Goal: Task Accomplishment & Management: Complete application form

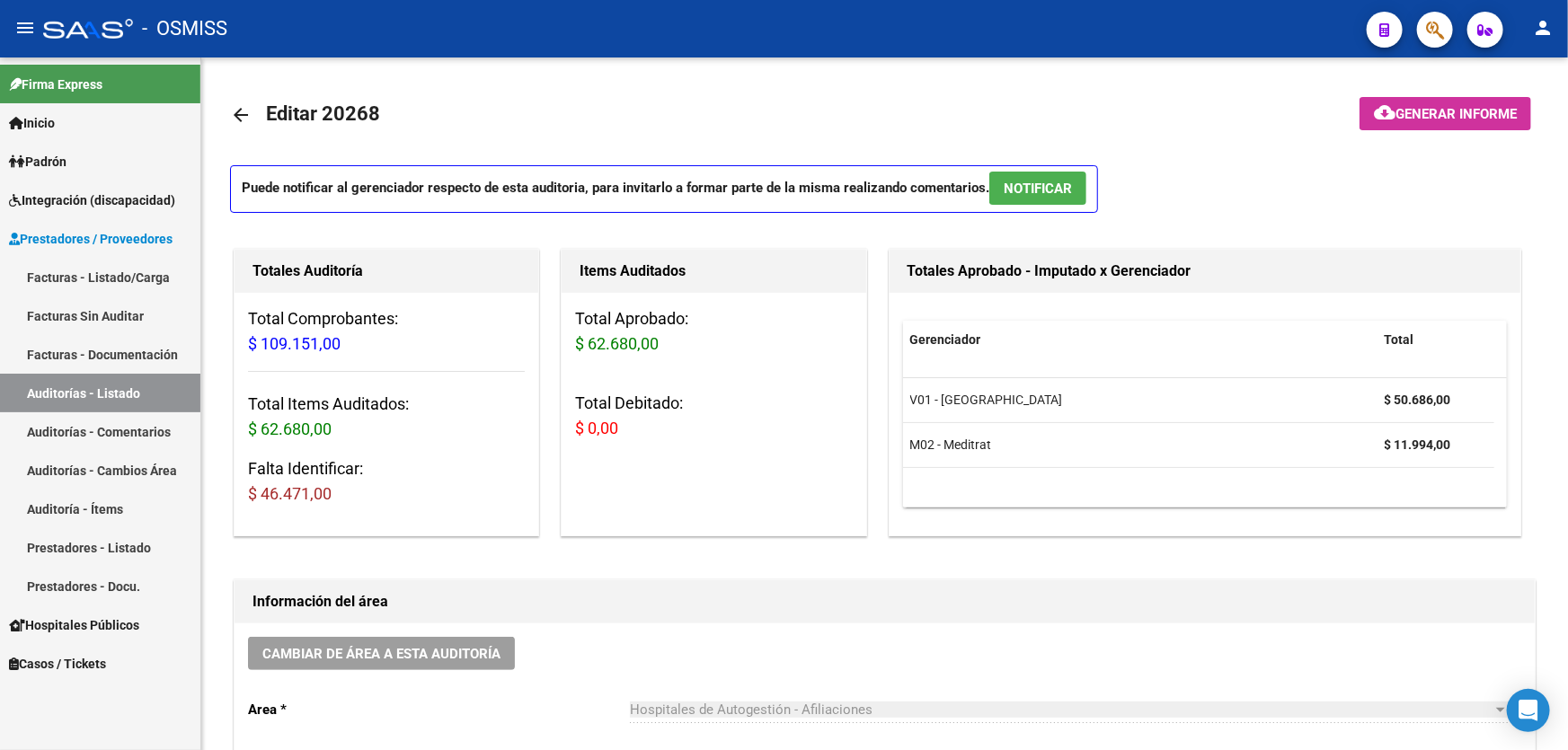
scroll to position [1143, 0]
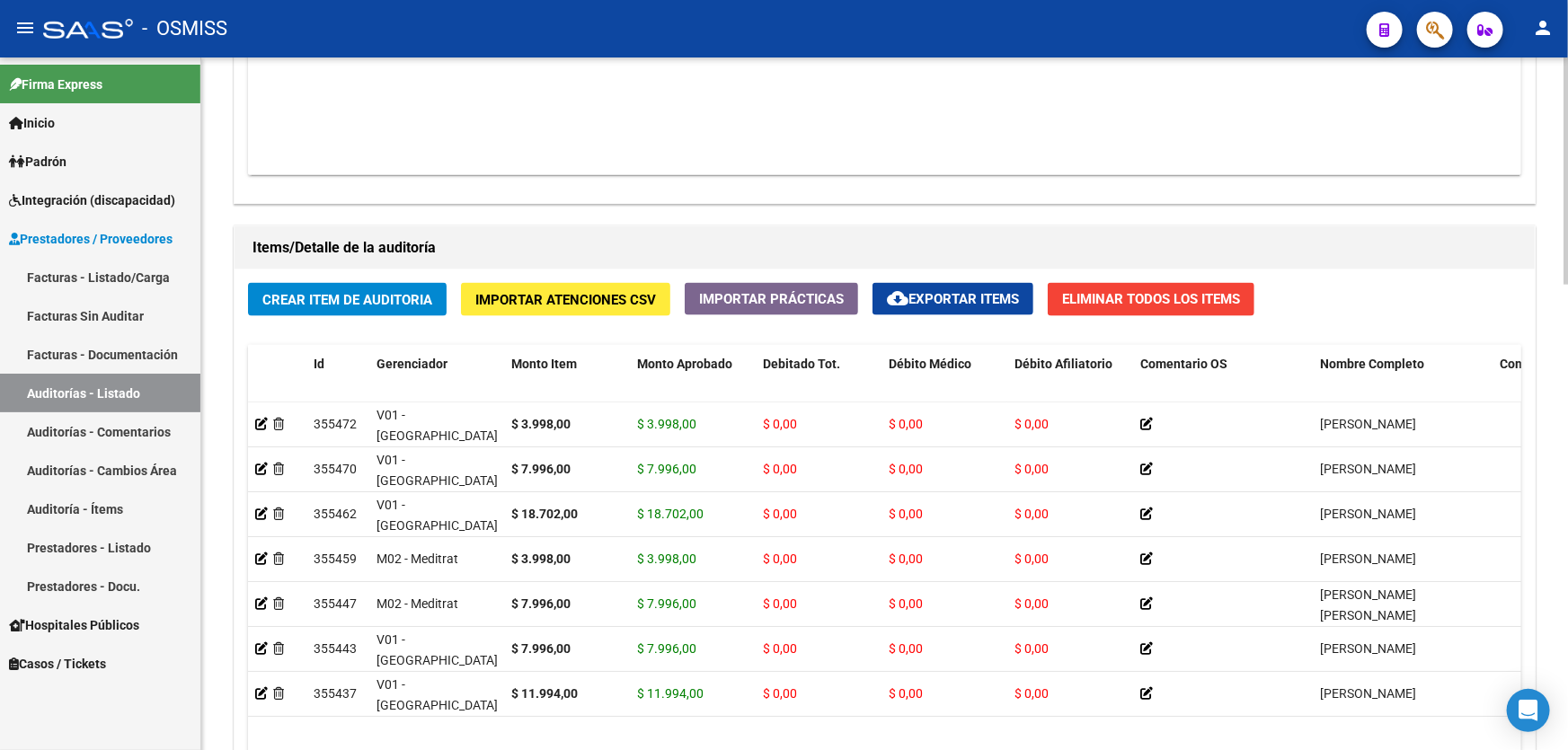
click at [591, 276] on div "Crear Item de Auditoria Importar Atenciones CSV Importar Prácticas cloud_downlo…" at bounding box center [885, 584] width 1301 height 629
click at [687, 134] on datatable-body "$ 109.151,00 164743 MUNICIPALIDAD DE EXALTACION DE LA [PERSON_NAME] Factura C: …" at bounding box center [885, 69] width 1274 height 212
click at [419, 294] on span "Crear Item de Auditoria" at bounding box center [348, 301] width 170 height 16
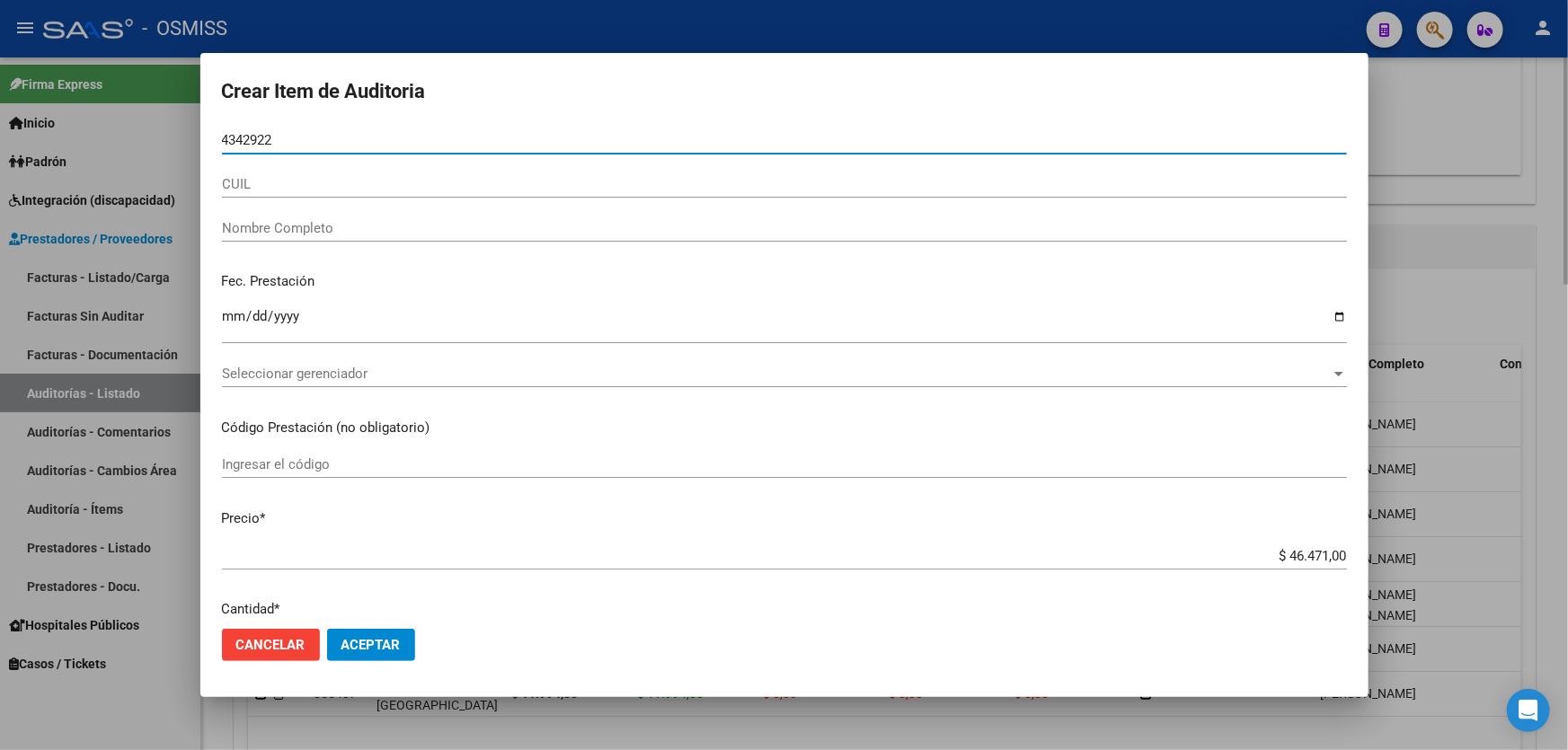
type input "43429222"
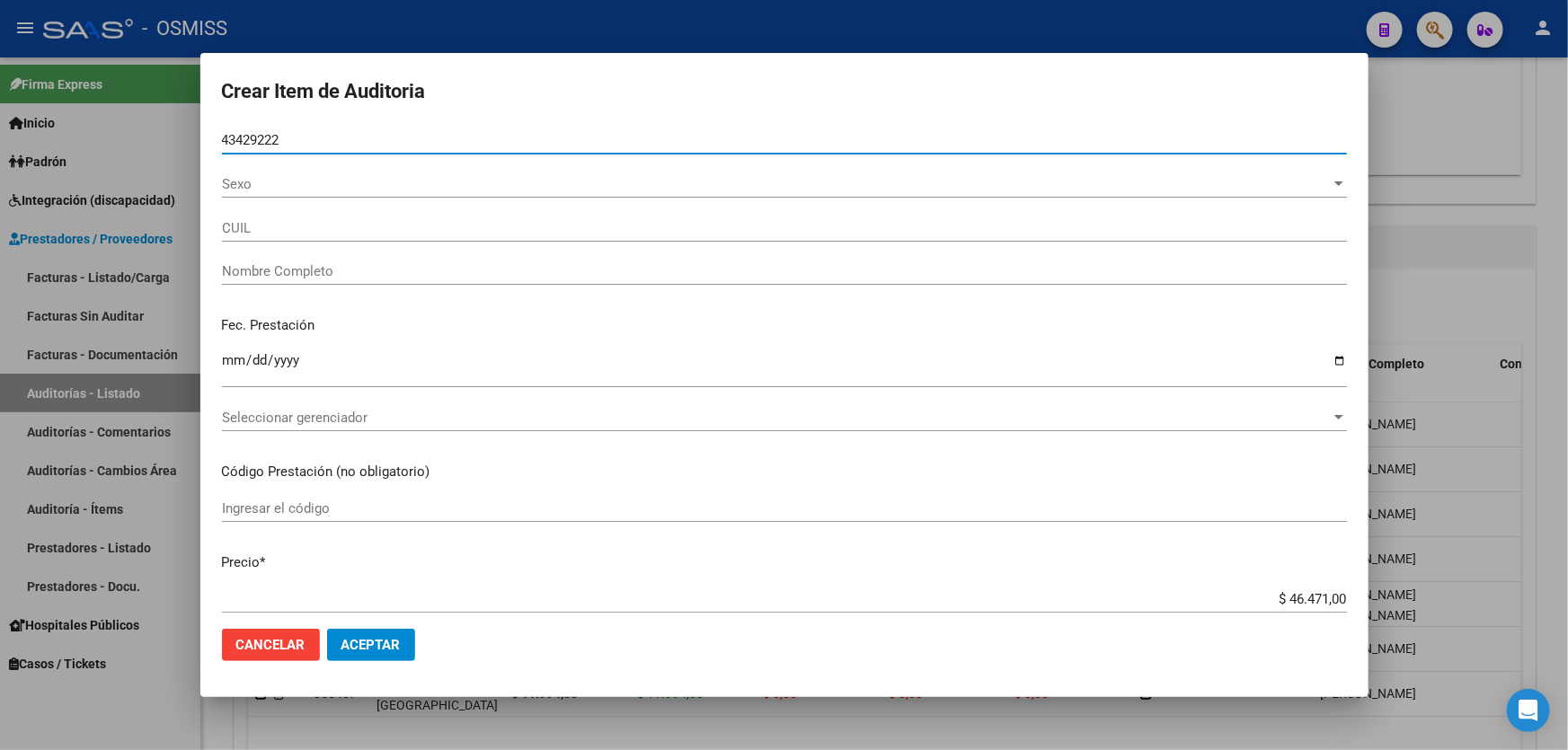
type input "27434292226"
type input "[PERSON_NAME] [PERSON_NAME]"
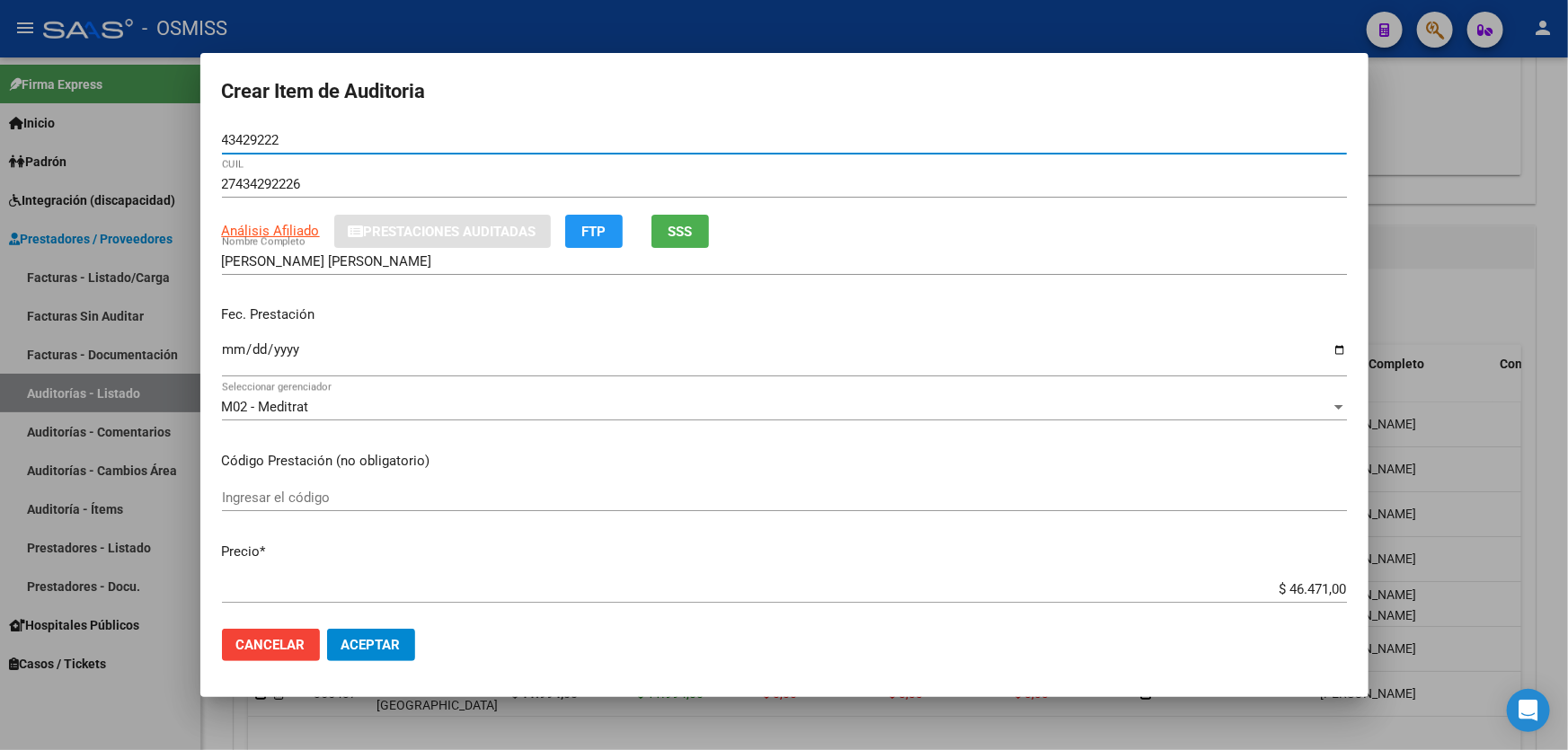
type input "43429222"
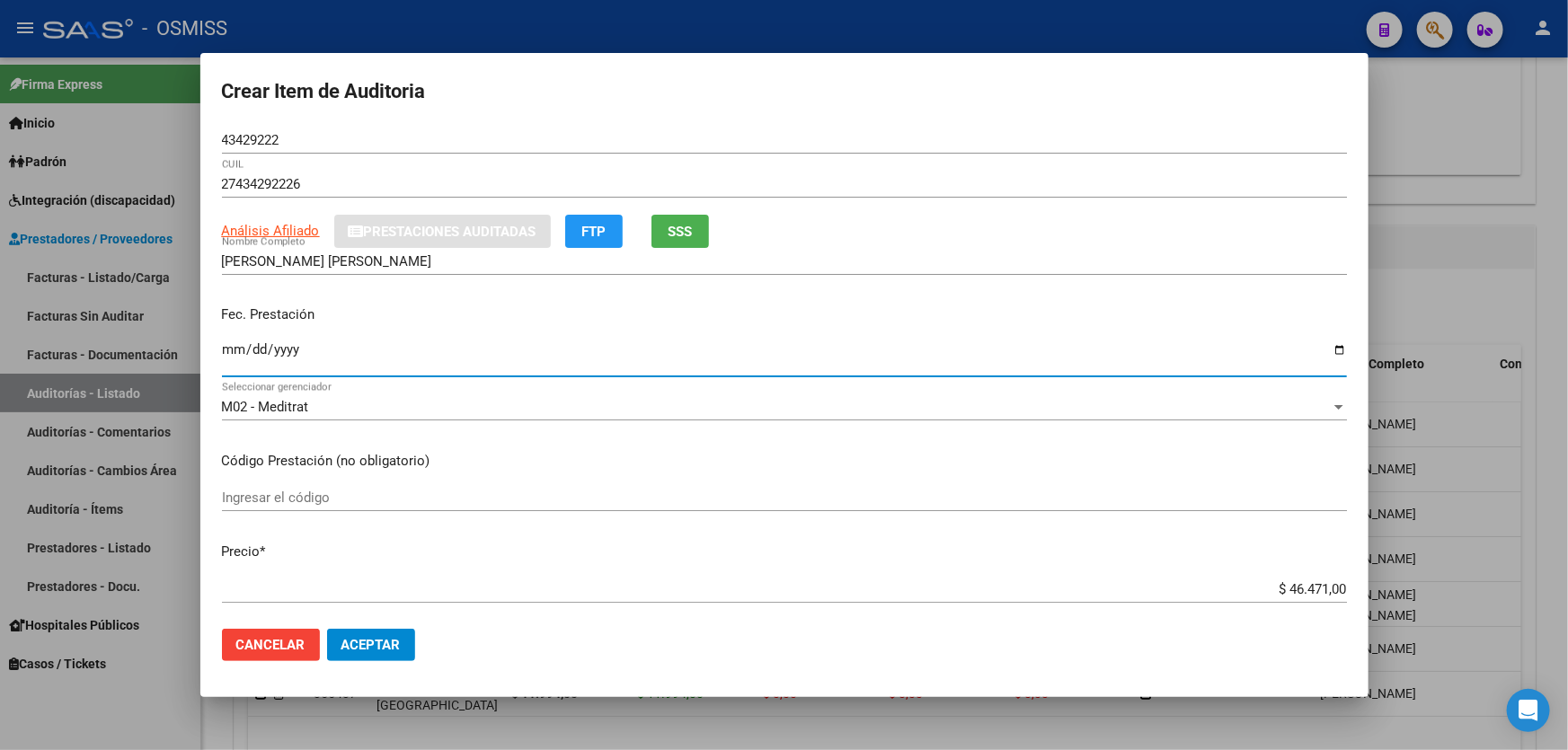
click at [237, 356] on input "Ingresar la fecha" at bounding box center [784, 356] width 1125 height 29
type input "[DATE]"
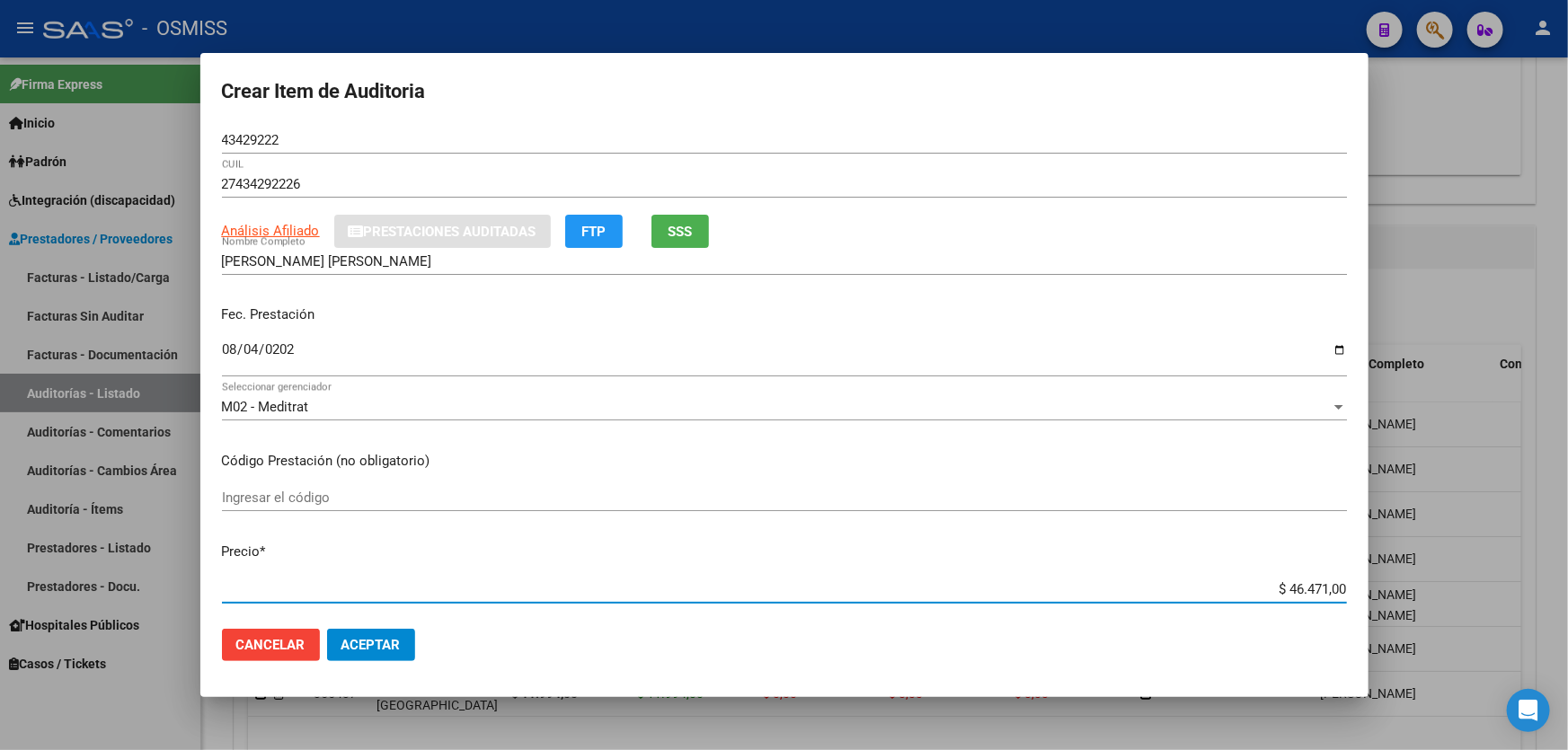
drag, startPoint x: 1174, startPoint y: 593, endPoint x: 1567, endPoint y: 547, distance: 395.7
click at [1471, 557] on div "Crear Item de Auditoria 43429222 Nro Documento 27434292226 CUIL Análisis Afilia…" at bounding box center [784, 375] width 1568 height 750
type input "$ 0,03"
type input "$ 0,39"
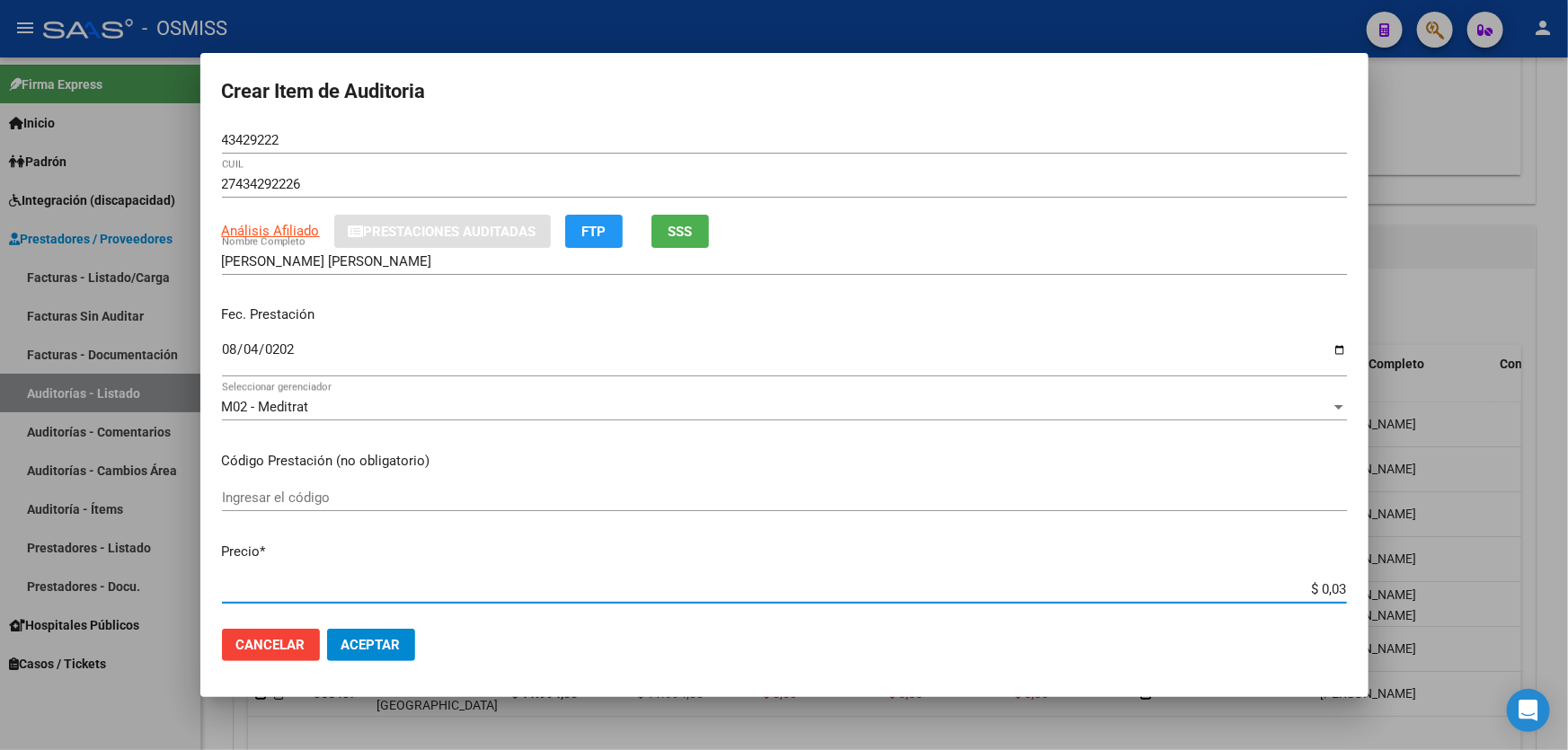
type input "$ 0,39"
type input "$ 3,99"
type input "$ 39,98"
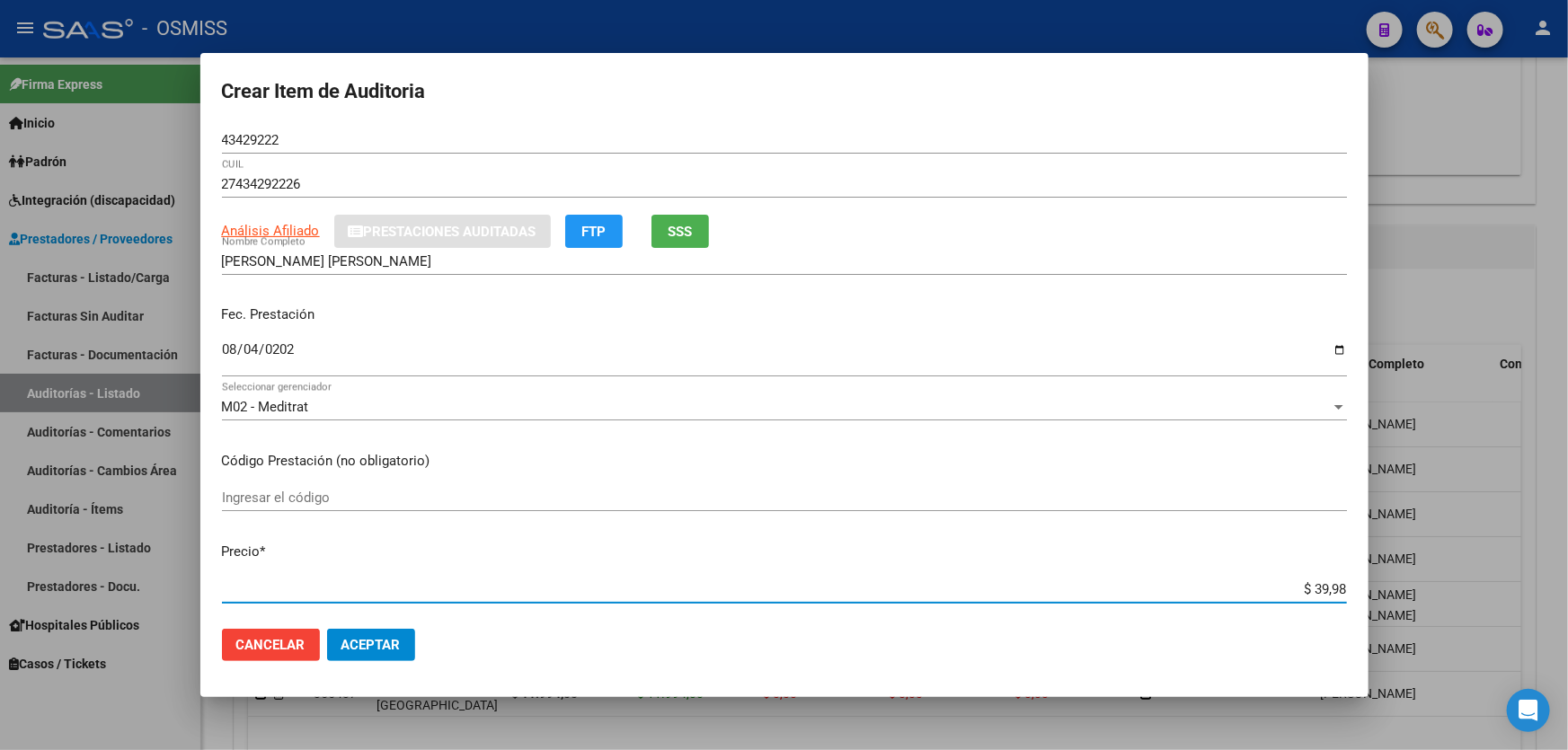
type input "$ 399,80"
type input "$ 3.998,00"
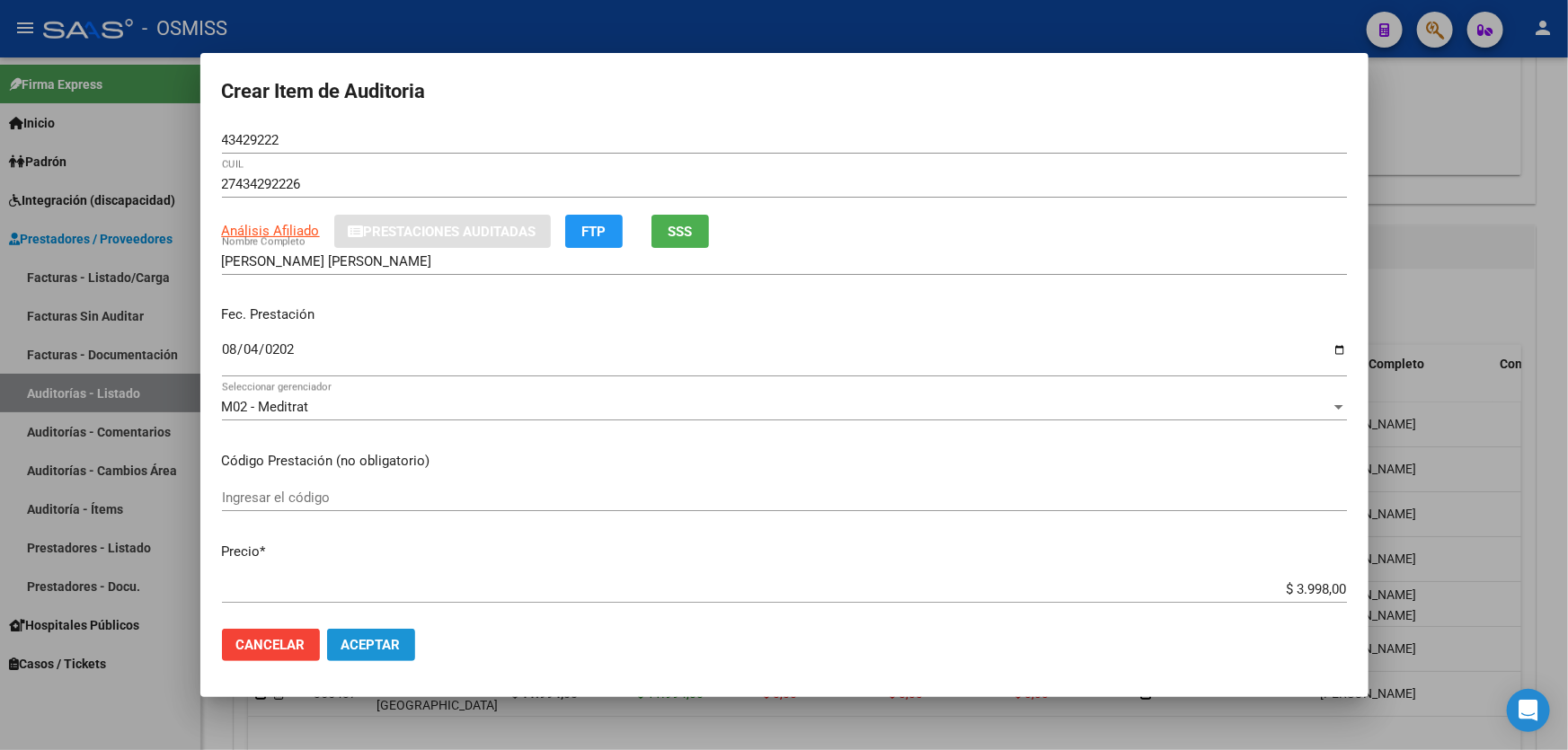
click at [406, 645] on button "Aceptar" at bounding box center [371, 645] width 88 height 32
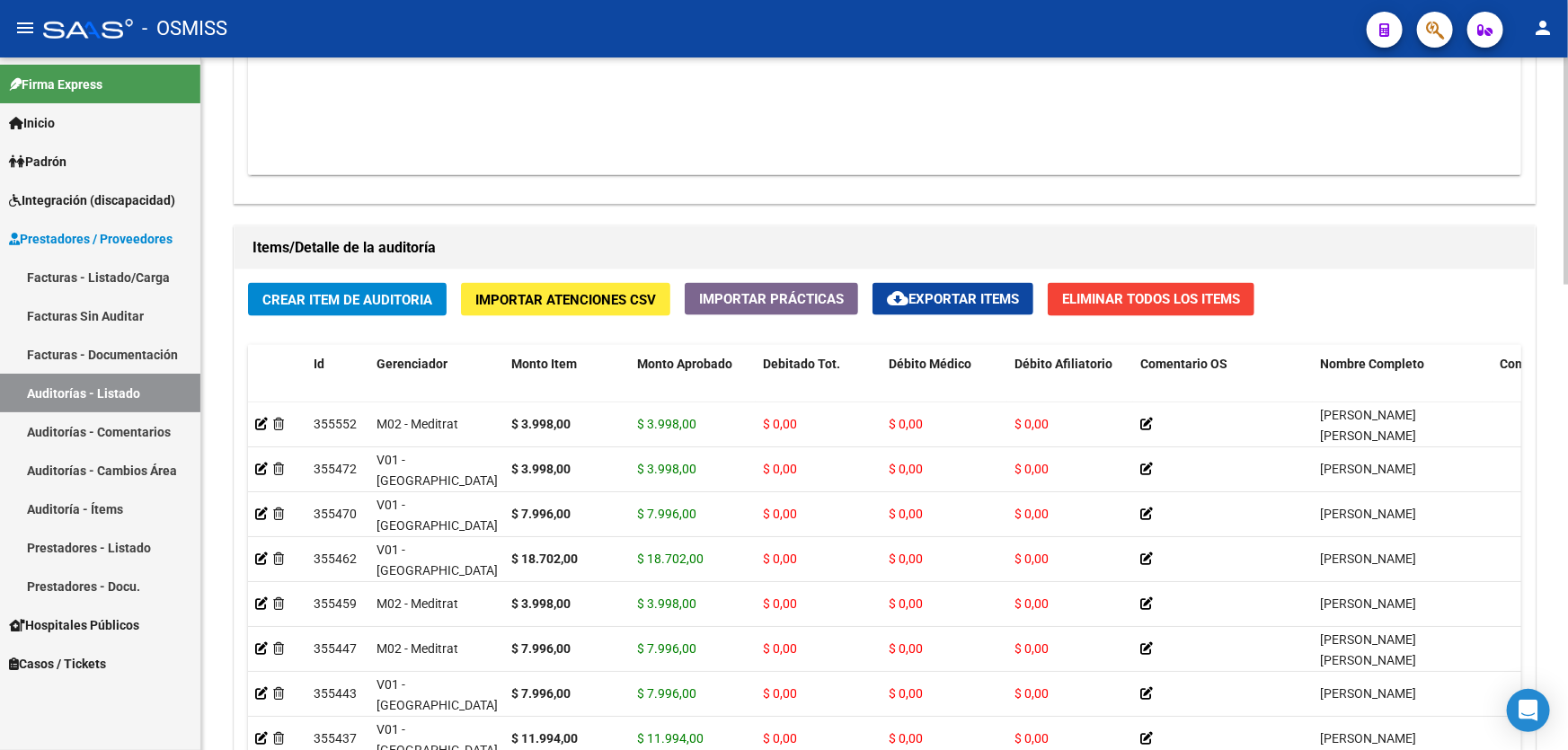
click at [684, 237] on h1 "Items/Detalle de la auditoría" at bounding box center [885, 248] width 1265 height 29
click at [323, 295] on span "Crear Item de Auditoria" at bounding box center [348, 301] width 170 height 16
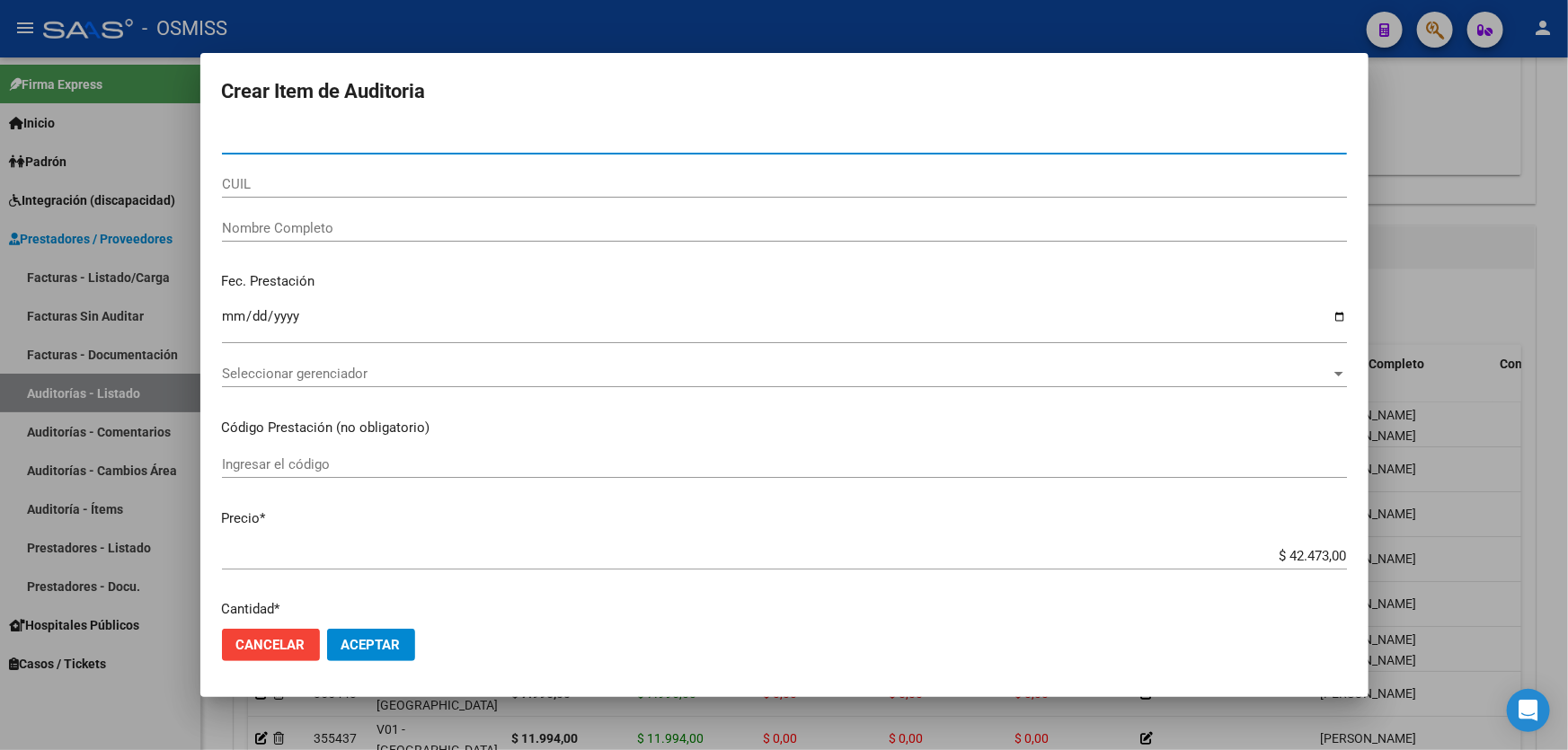
paste input "42828488"
type input "42828488"
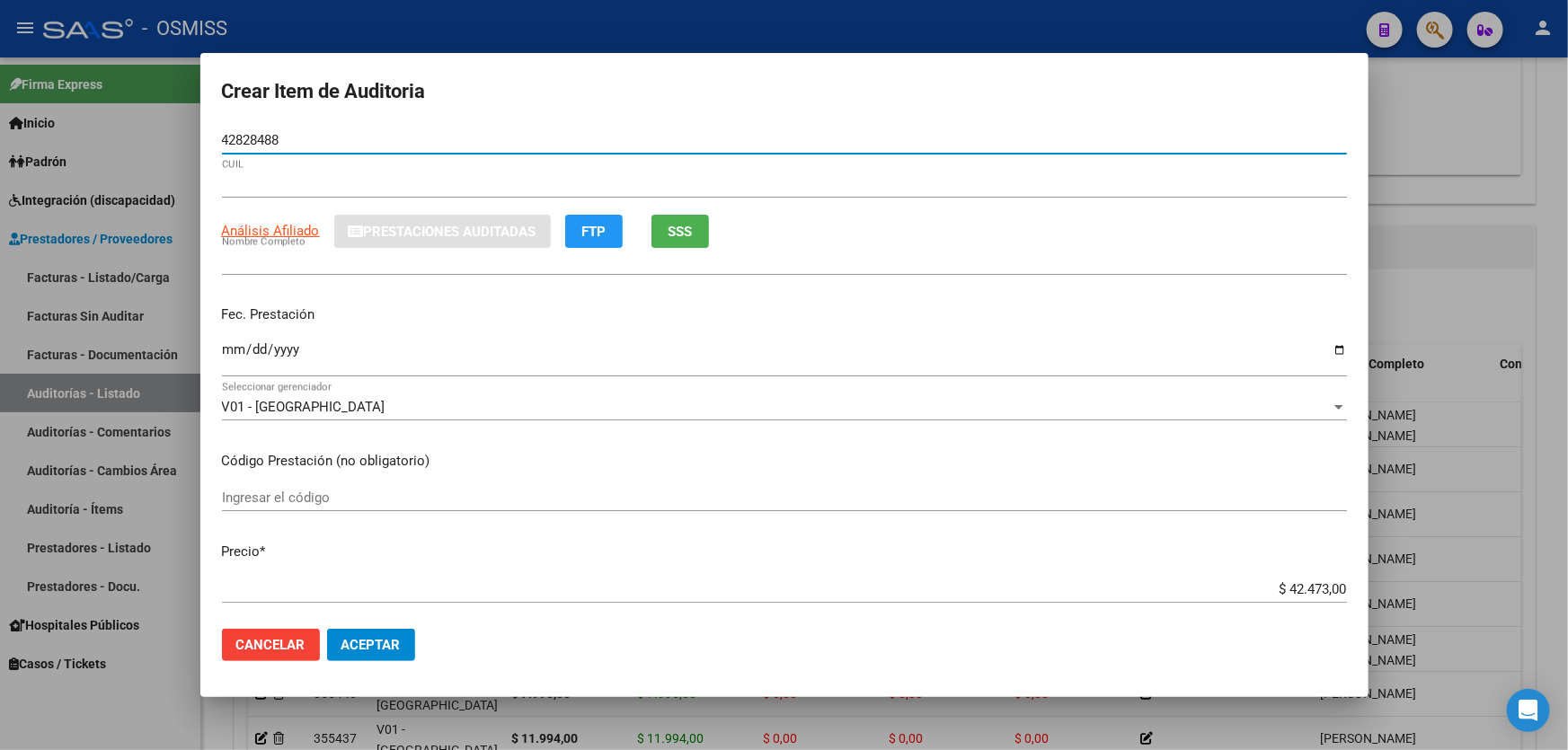
type input "27428284882"
type input "[PERSON_NAME]"
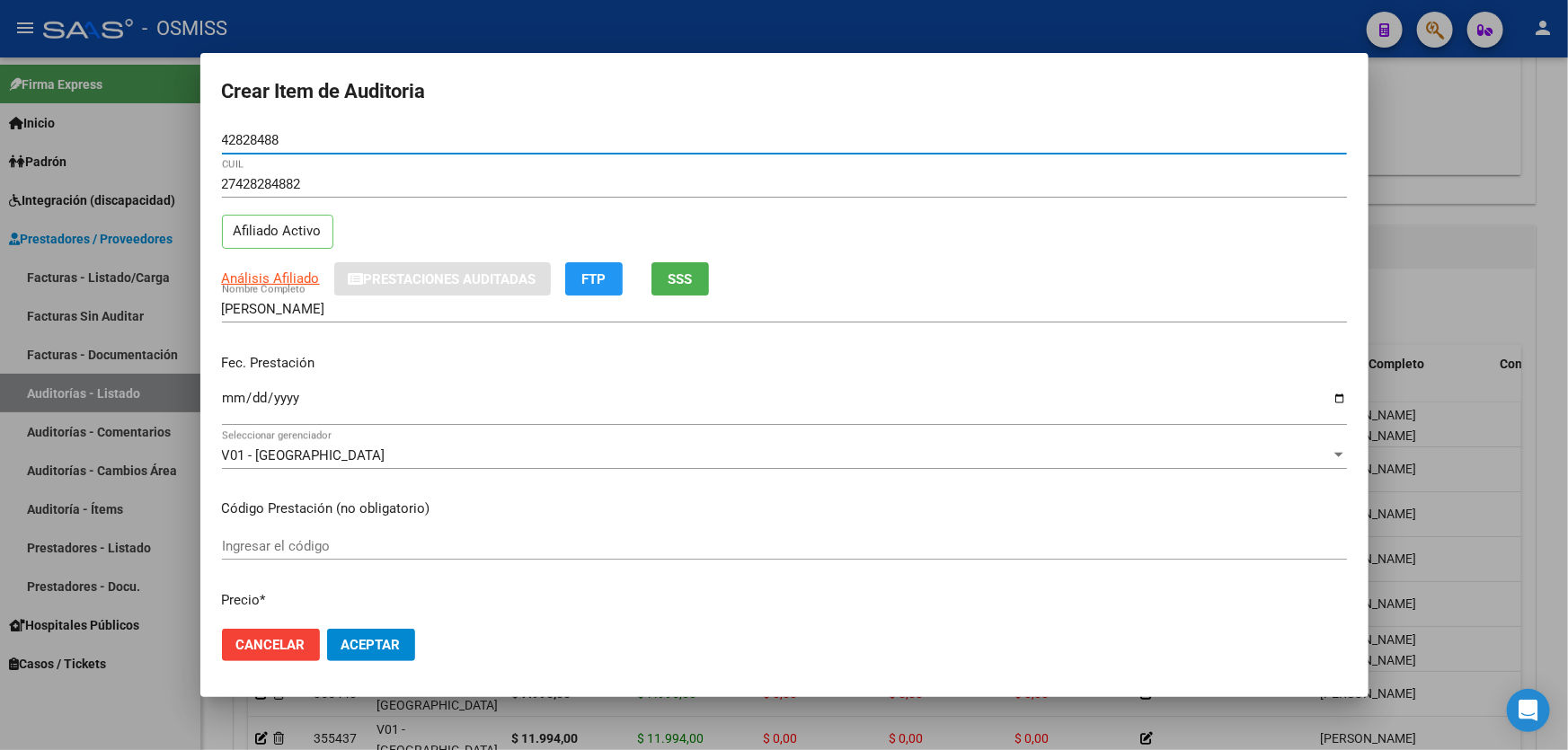
type input "42828488"
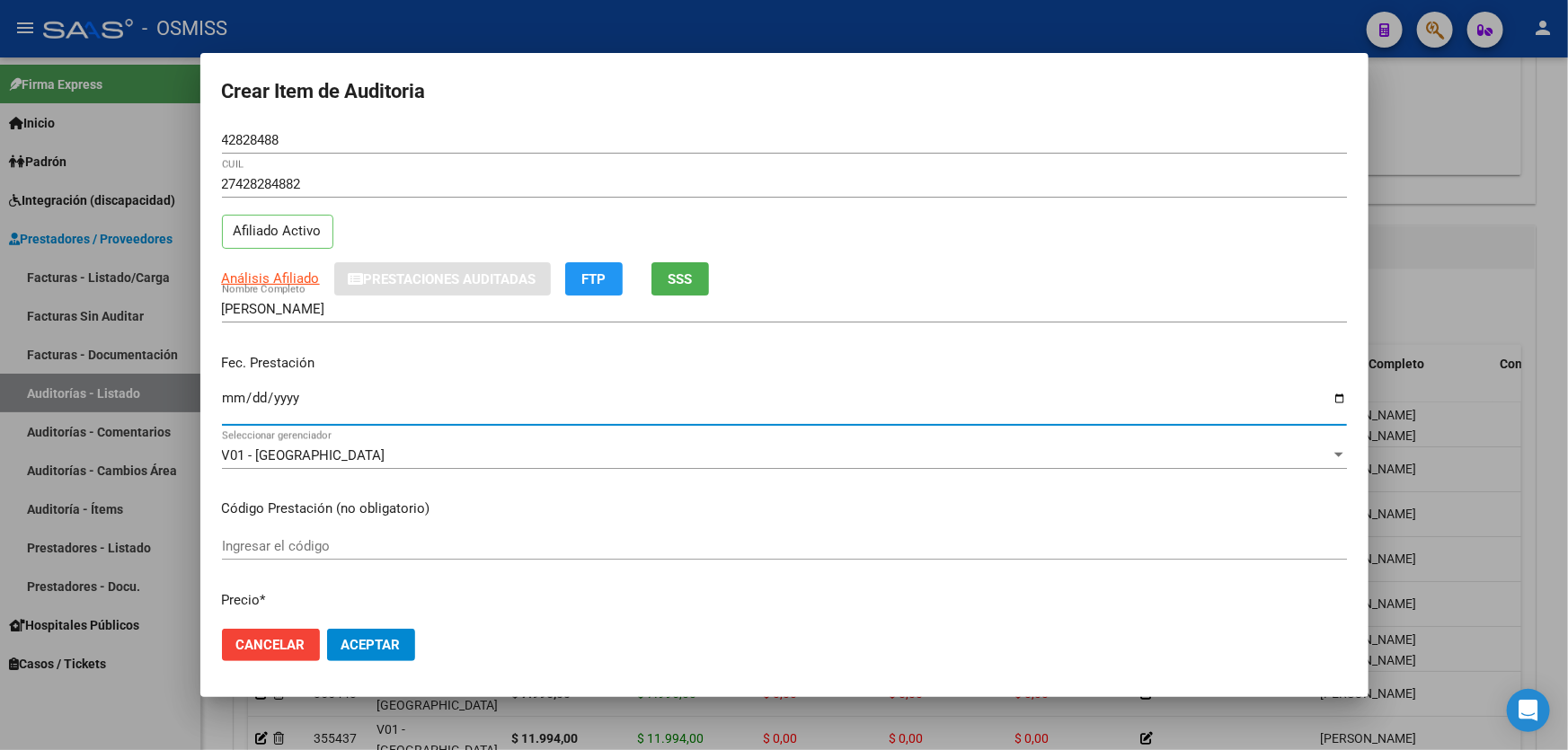
click at [233, 414] on input "Ingresar la fecha" at bounding box center [784, 405] width 1125 height 29
type input "[DATE]"
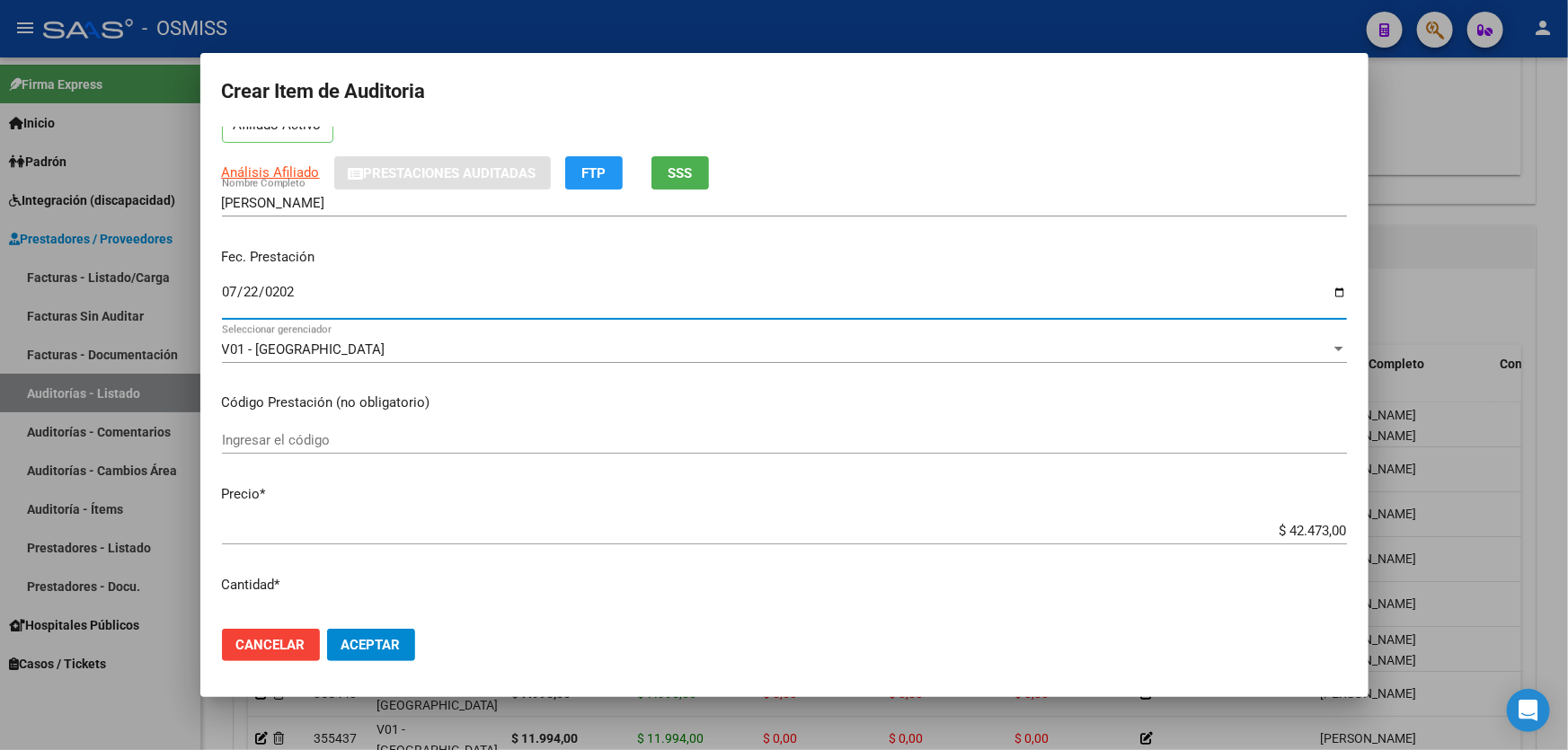
scroll to position [81, 0]
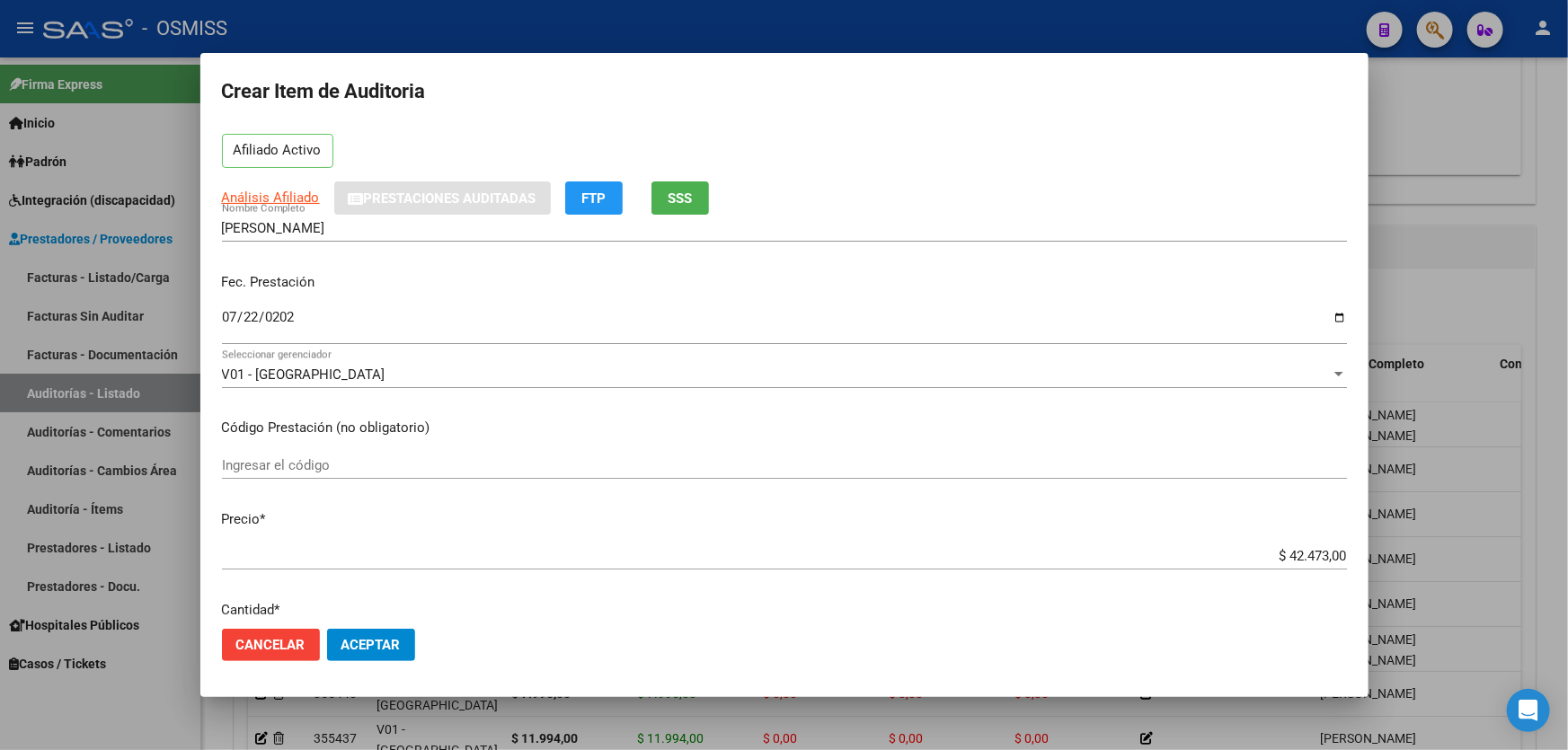
drag, startPoint x: 1227, startPoint y: 544, endPoint x: 1266, endPoint y: 539, distance: 39.3
click at [1266, 539] on mat-dialog-content "42828488 Nro Documento 27428284882 CUIL Afiliado Activo Análisis Afiliado Prest…" at bounding box center [784, 370] width 1168 height 488
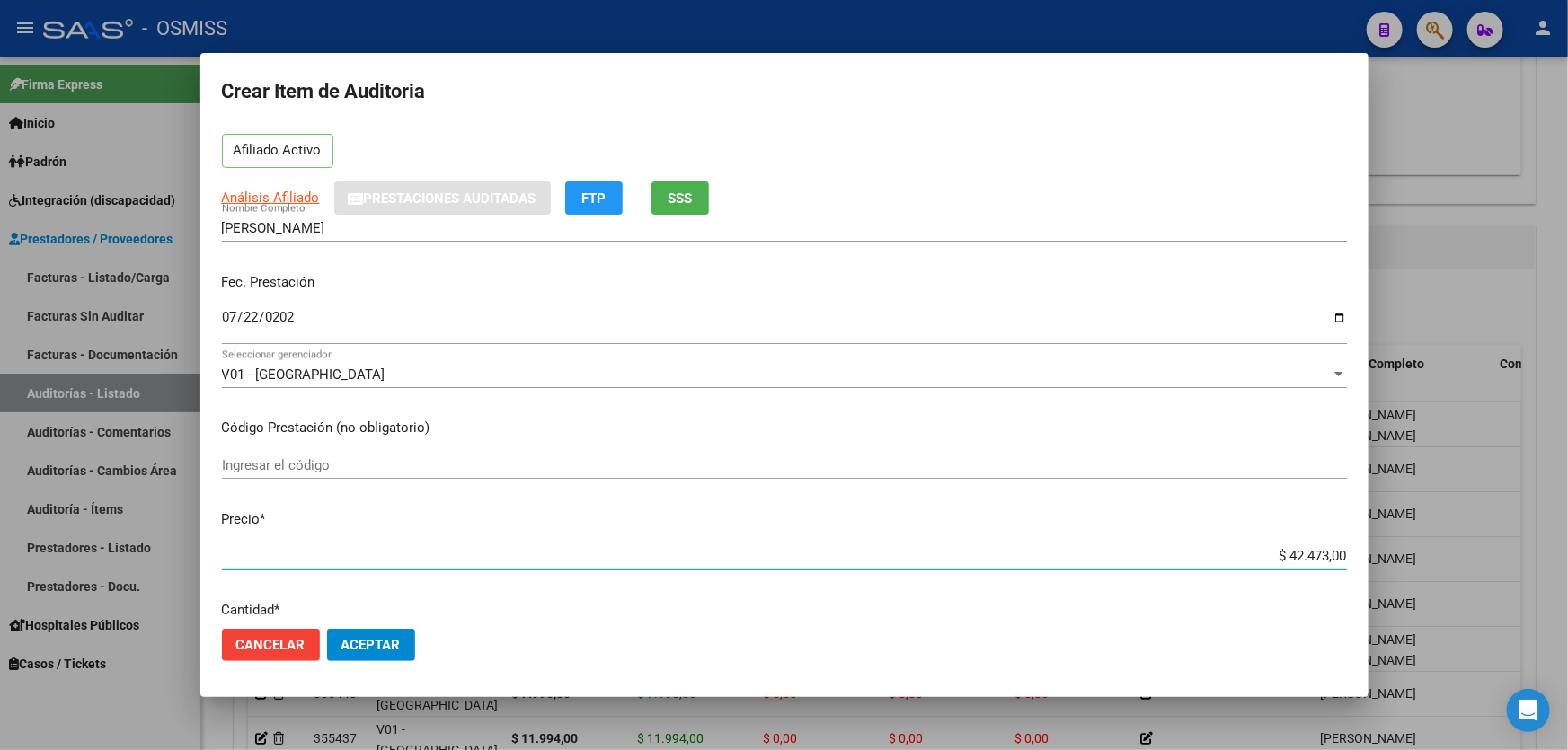
drag, startPoint x: 1247, startPoint y: 549, endPoint x: 1522, endPoint y: 507, distance: 278.2
click at [1522, 507] on div "Crear Item de Auditoria 42828488 Nro Documento 27428284882 CUIL Afiliado Activo…" at bounding box center [784, 375] width 1568 height 750
type input "$ 0,03"
type input "$ 0,39"
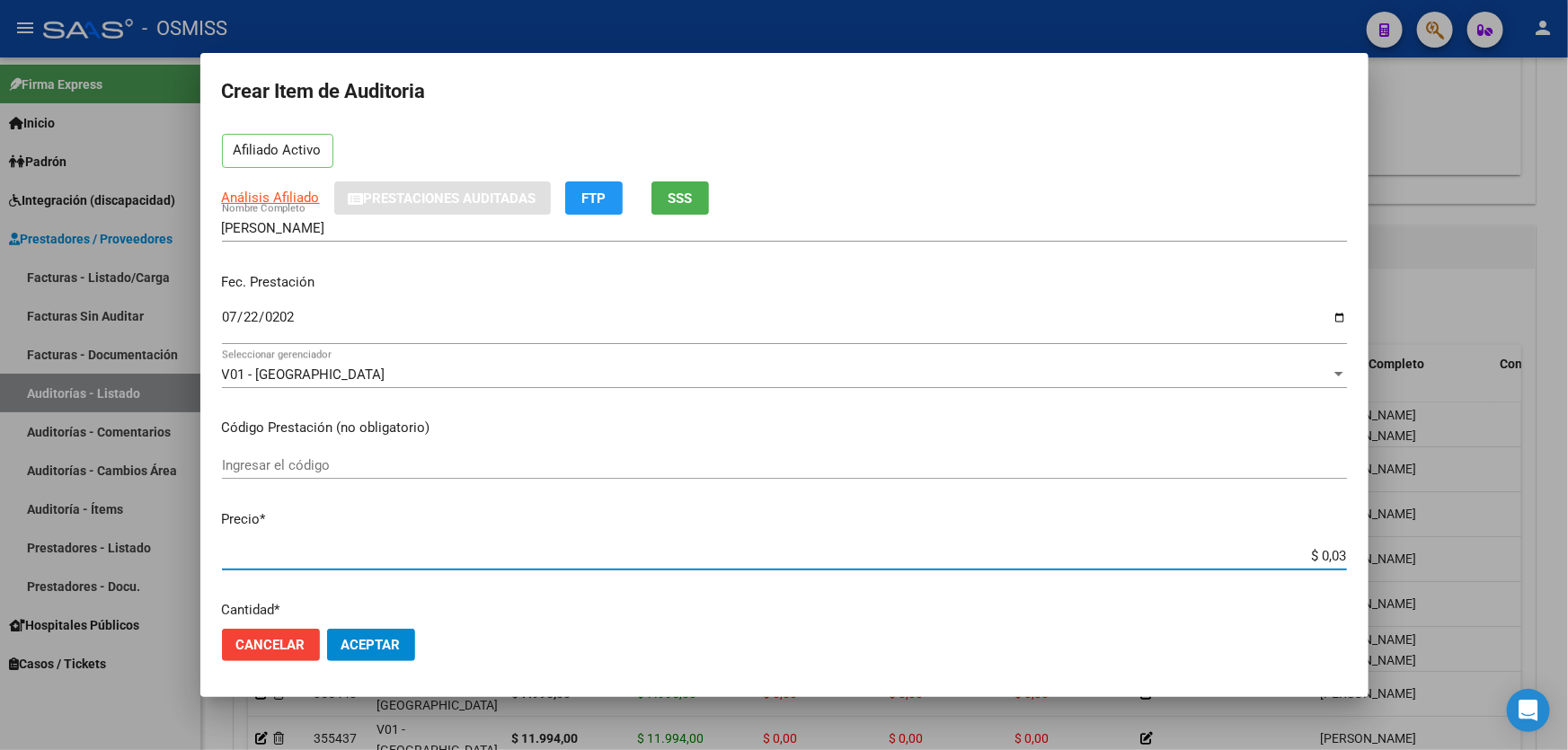
type input "$ 0,39"
type input "$ 3,99"
type input "$ 39,98"
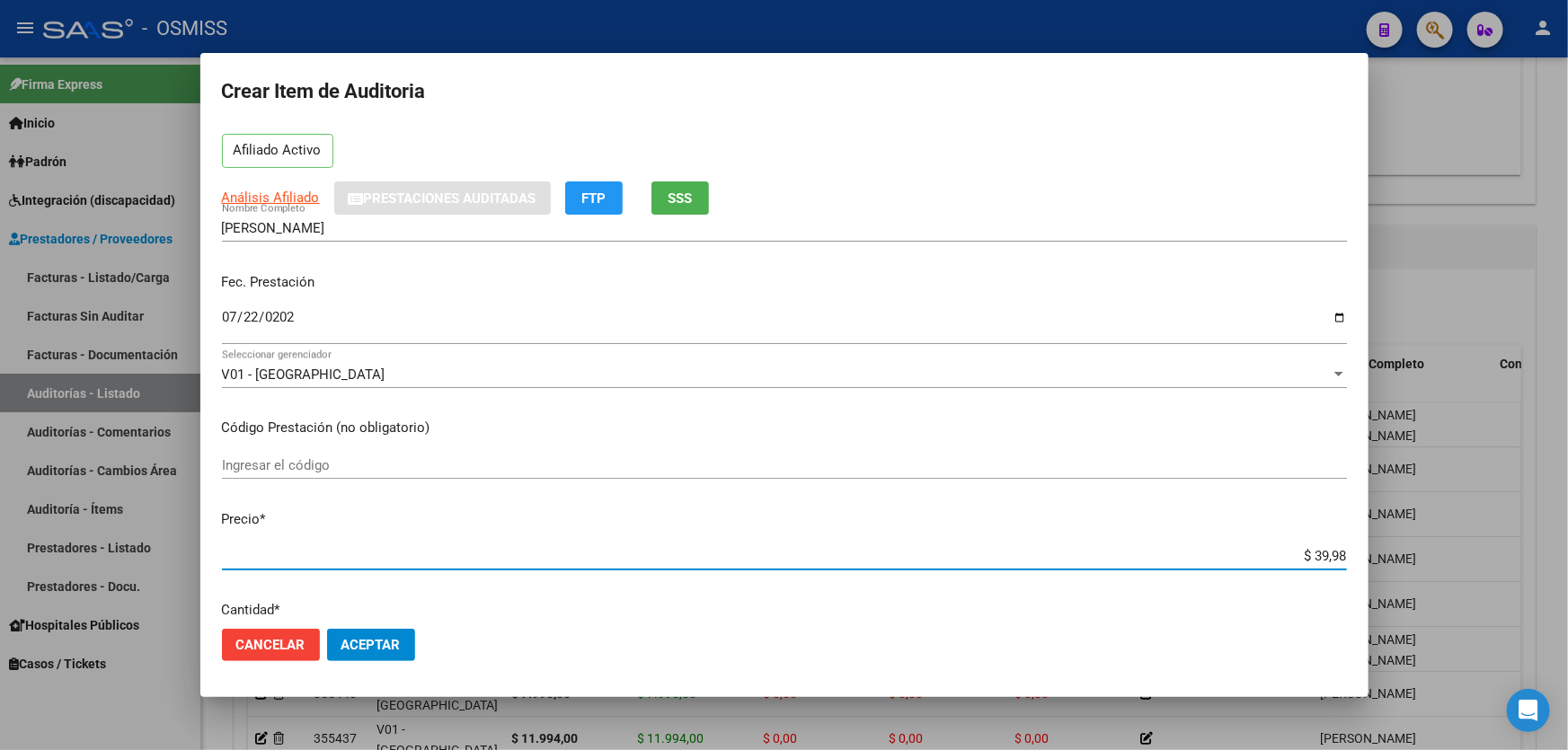
type input "$ 399,80"
type input "$ 3.998,00"
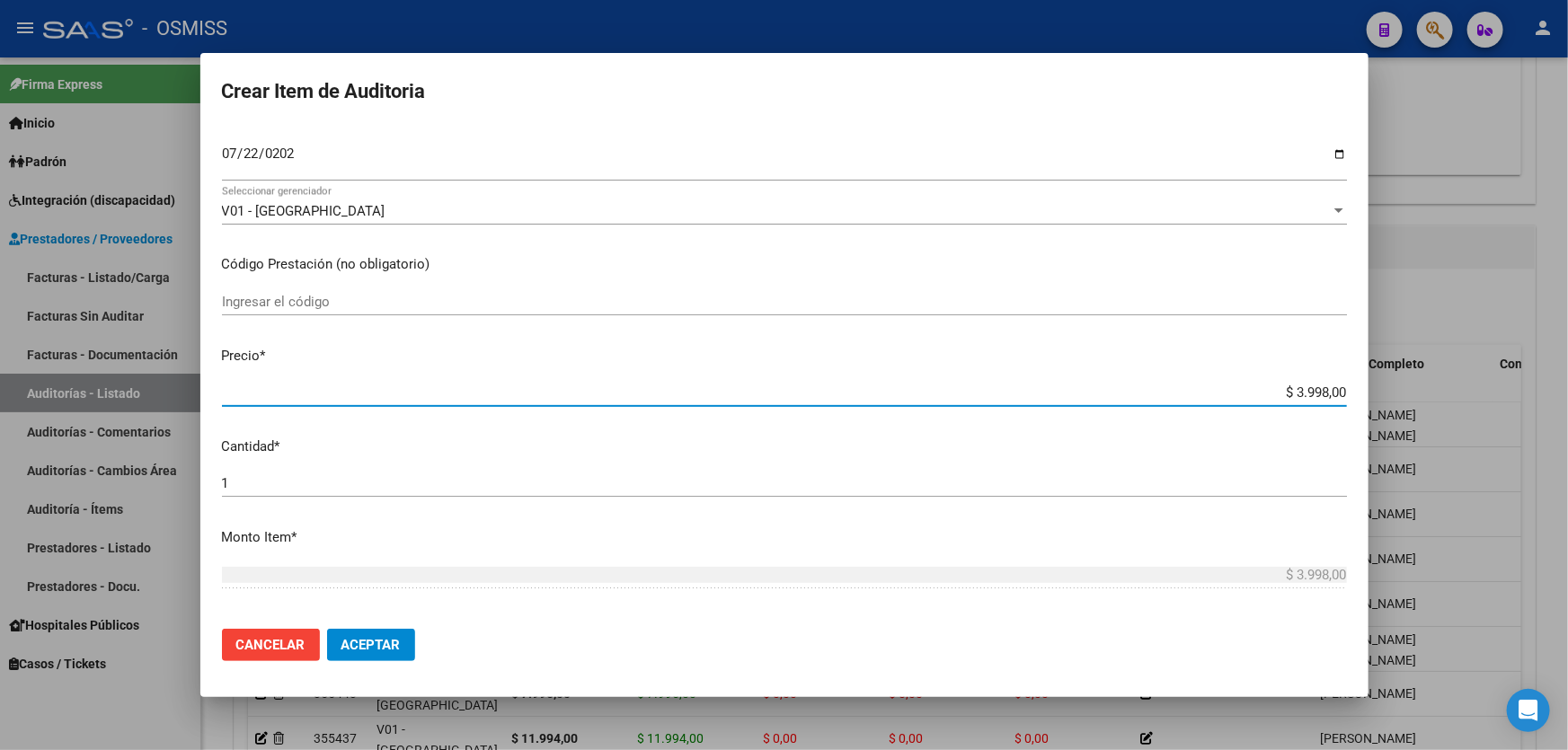
scroll to position [326, 0]
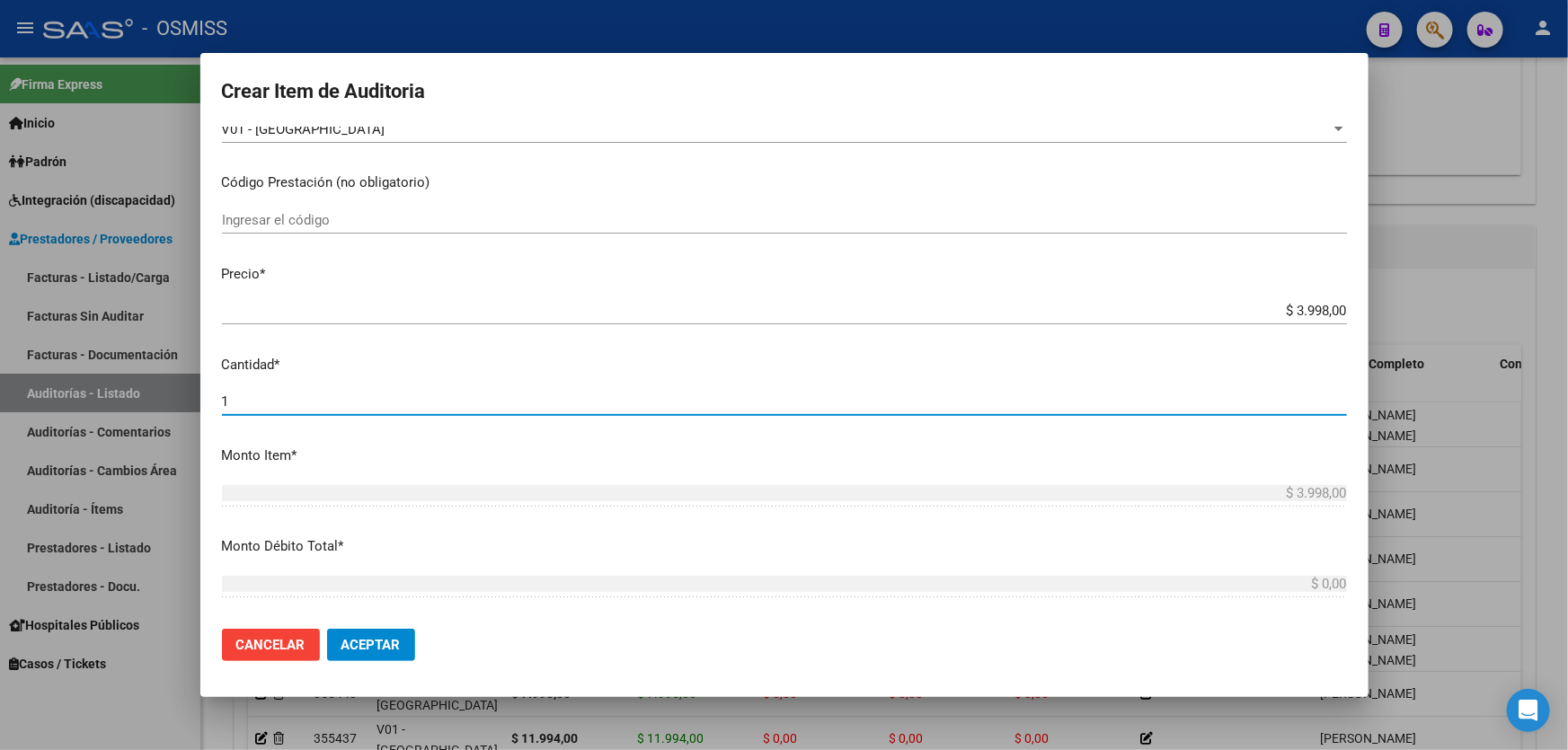
drag, startPoint x: 251, startPoint y: 396, endPoint x: 180, endPoint y: 407, distance: 71.8
click at [180, 407] on div "Crear Item de Auditoria 42828488 Nro Documento 27428284882 CUIL Afiliado Activo…" at bounding box center [784, 375] width 1568 height 750
type input "2"
type input "$ 7.996,00"
type input "2"
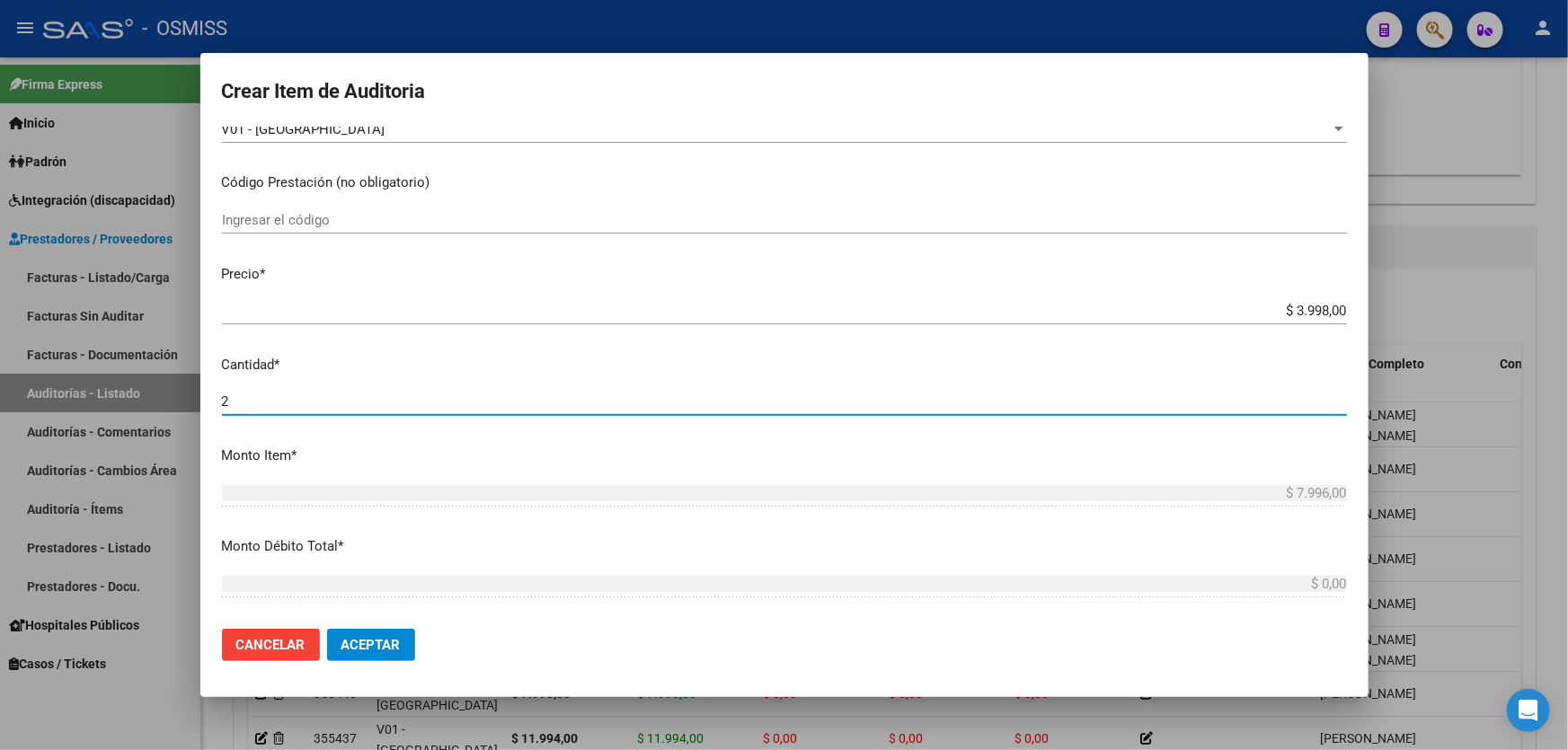
click at [402, 638] on button "Aceptar" at bounding box center [371, 645] width 88 height 32
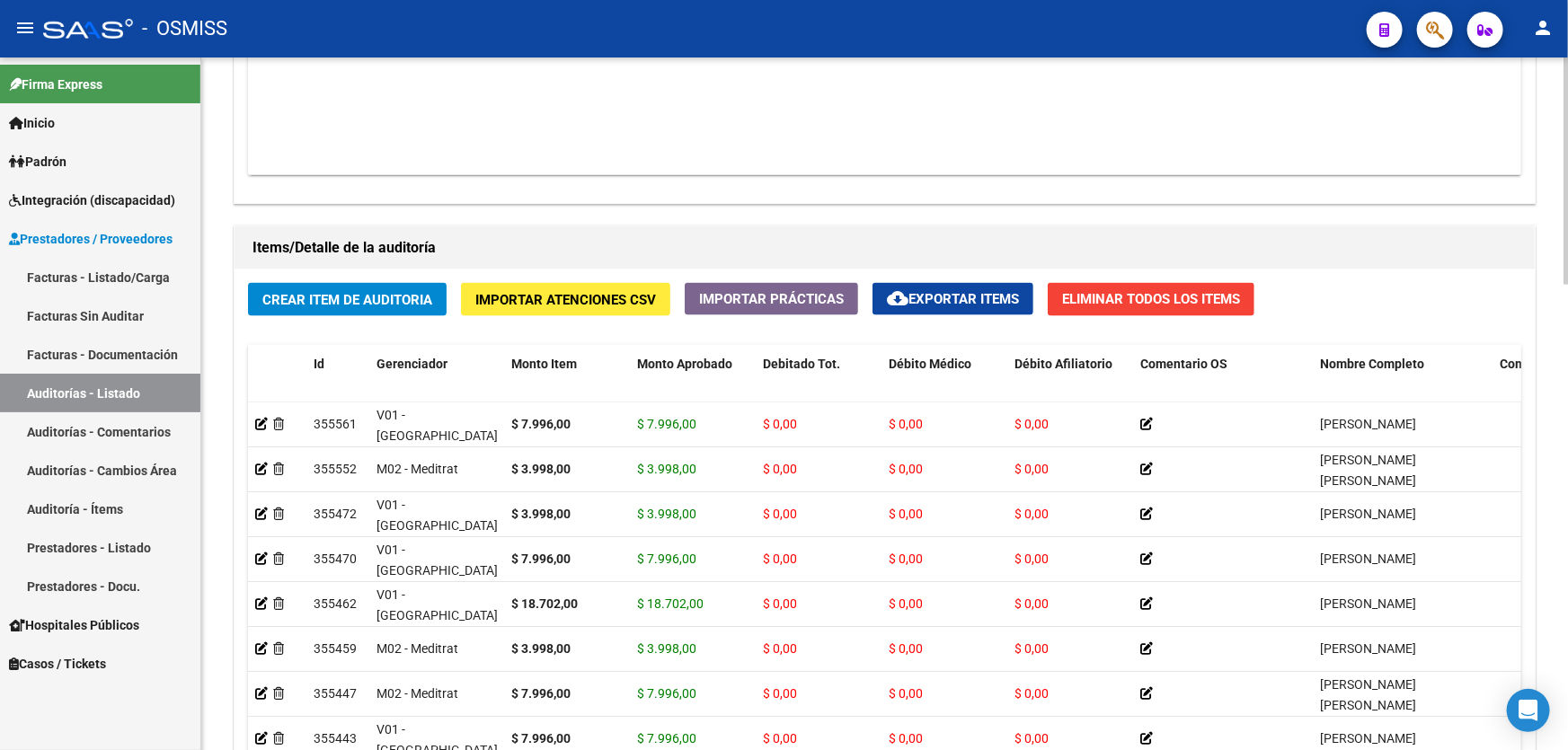
click at [578, 183] on div "Agregar Comprobante cloud_download Exportar Comprobantes ID CAE Razon Social CP…" at bounding box center [885, 16] width 1301 height 373
click at [413, 301] on span "Crear Item de Auditoria" at bounding box center [348, 301] width 170 height 16
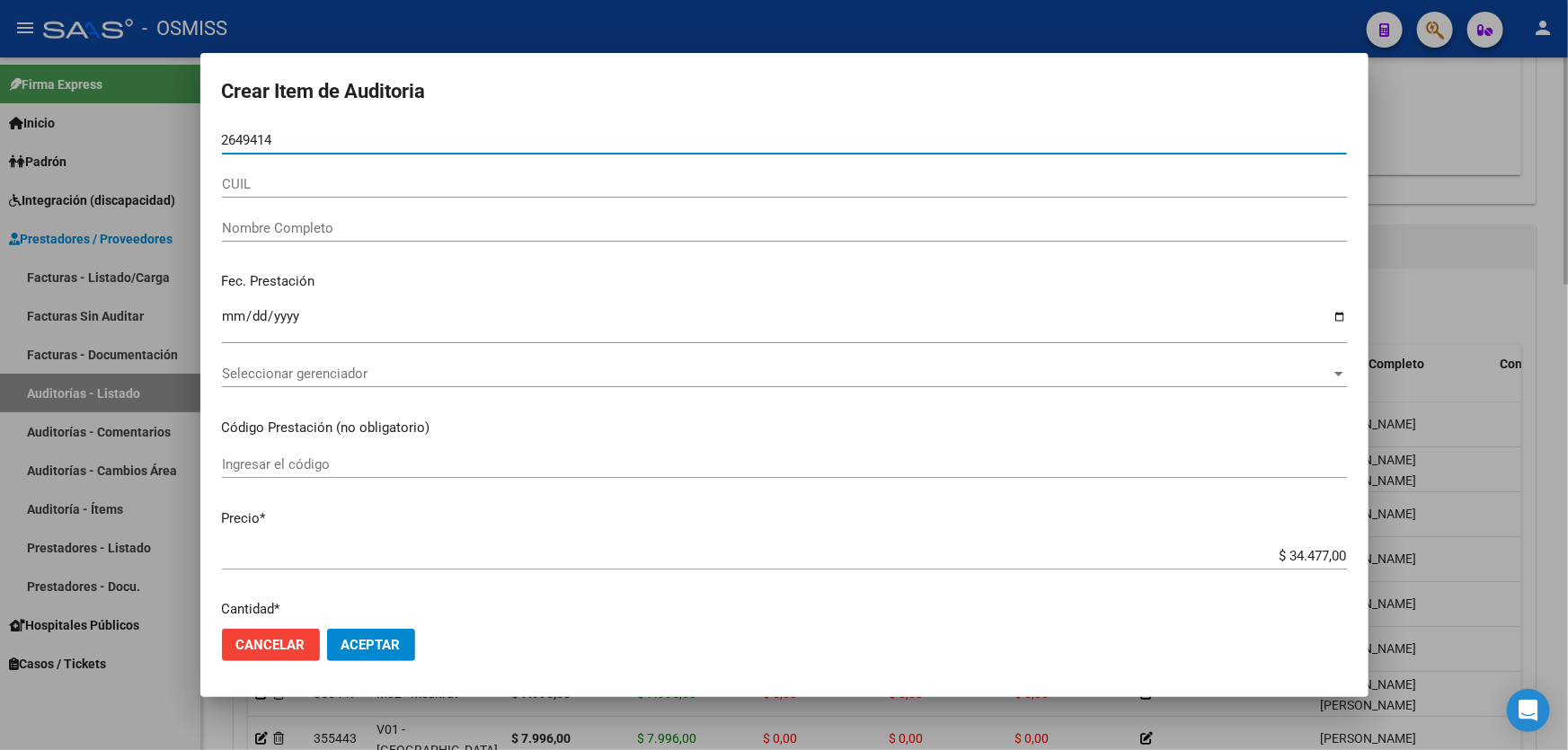
type input "26494148"
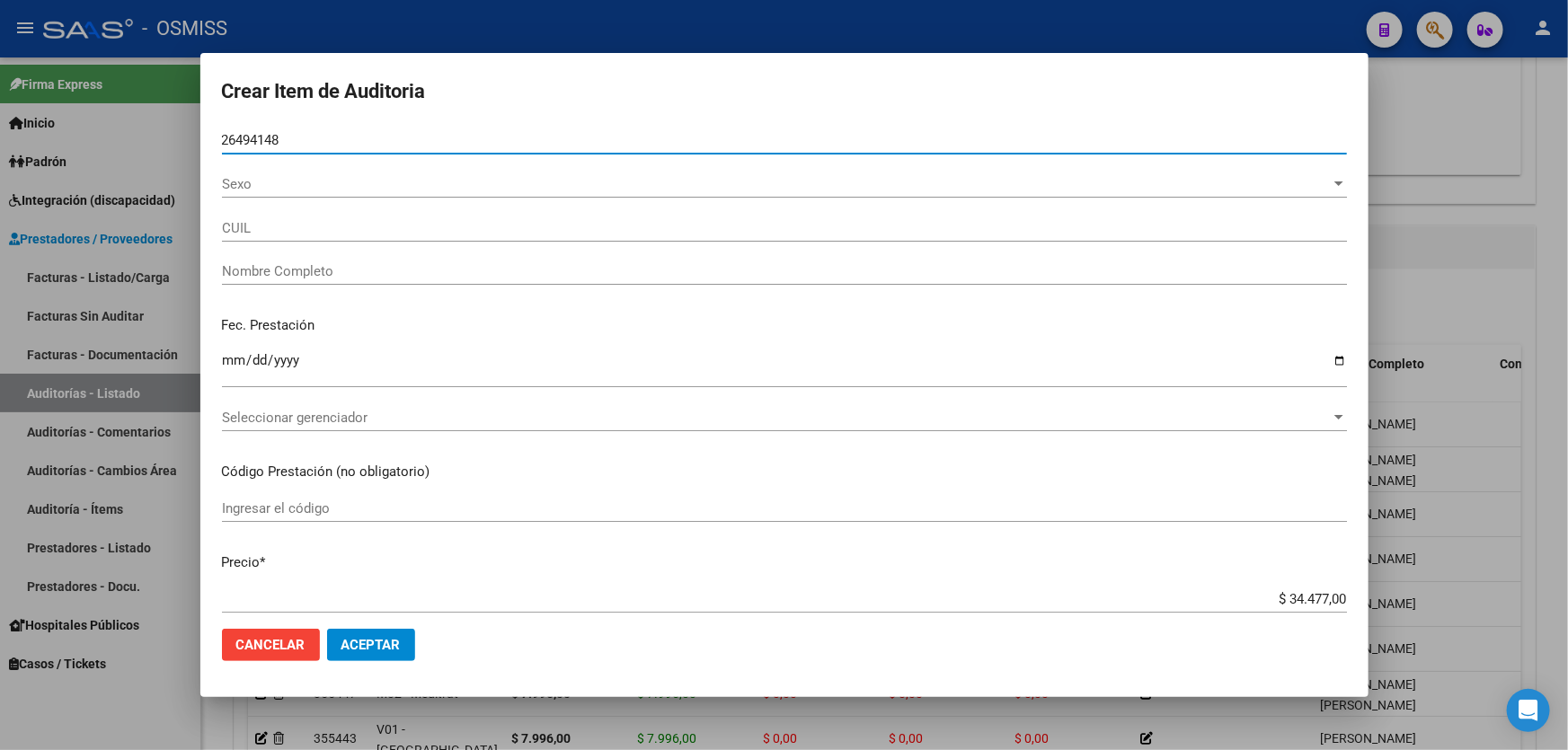
type input "27264941488"
type input "[PERSON_NAME]"
type input "26494148"
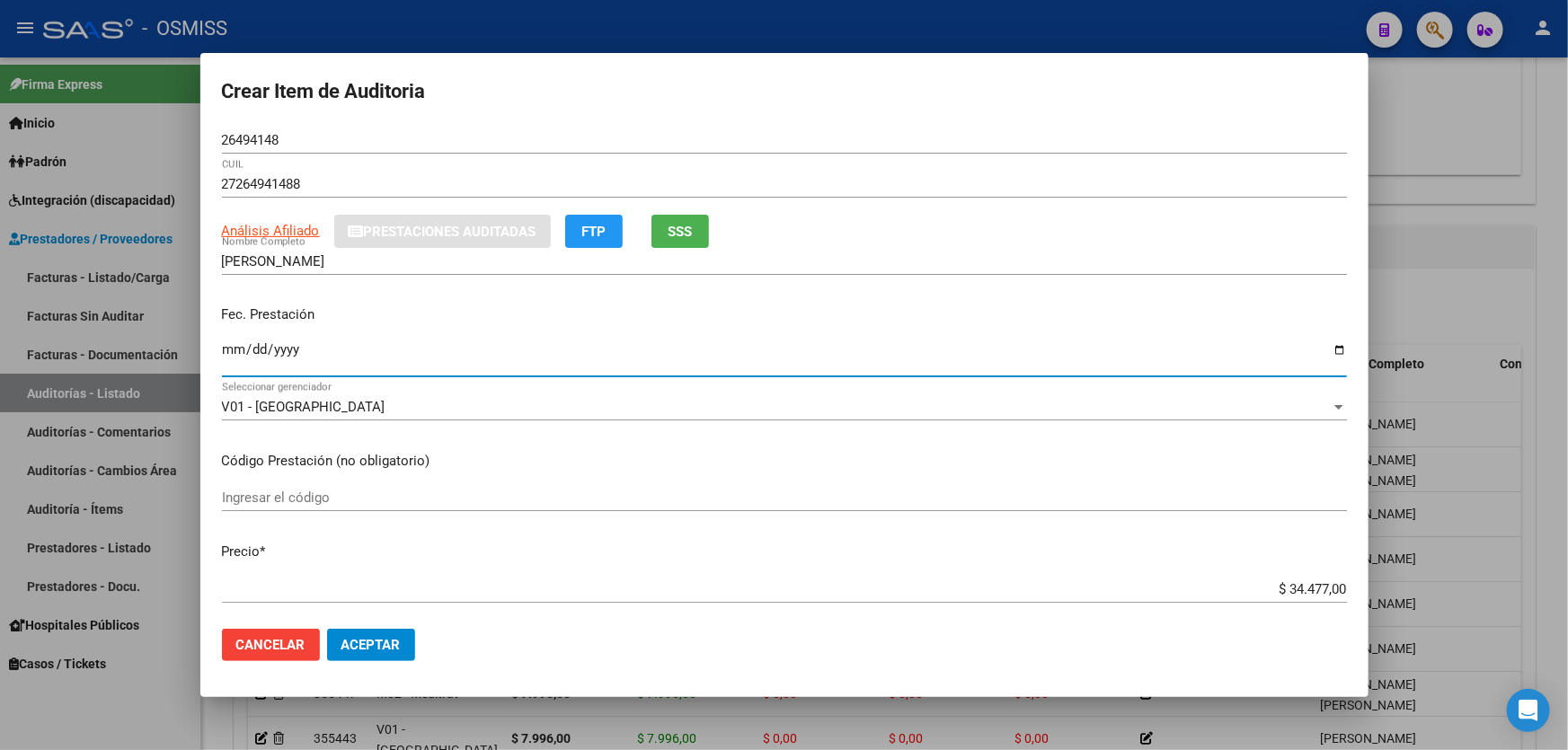
click at [231, 366] on input "Ingresar la fecha" at bounding box center [784, 356] width 1125 height 29
type input "[DATE]"
click at [1133, 578] on div "$ 34.477,00 Ingresar el precio" at bounding box center [784, 589] width 1125 height 27
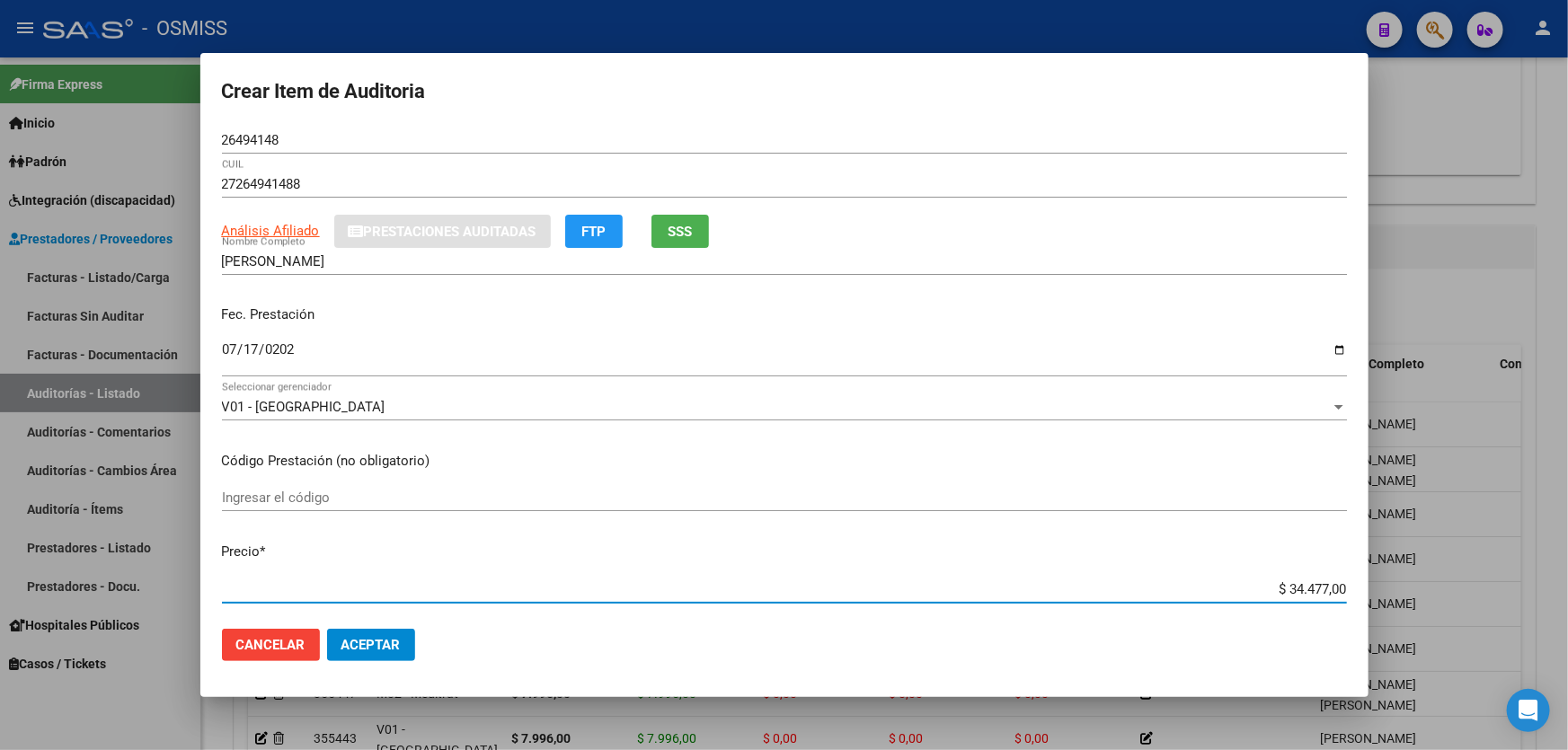
drag, startPoint x: 1132, startPoint y: 587, endPoint x: 1567, endPoint y: 498, distance: 444.0
click at [1567, 501] on div "Crear Item de Auditoria 26494148 Nro Documento 27264941488 CUIL Análisis Afilia…" at bounding box center [784, 375] width 1568 height 750
type input "$ 0,03"
type input "$ 0,39"
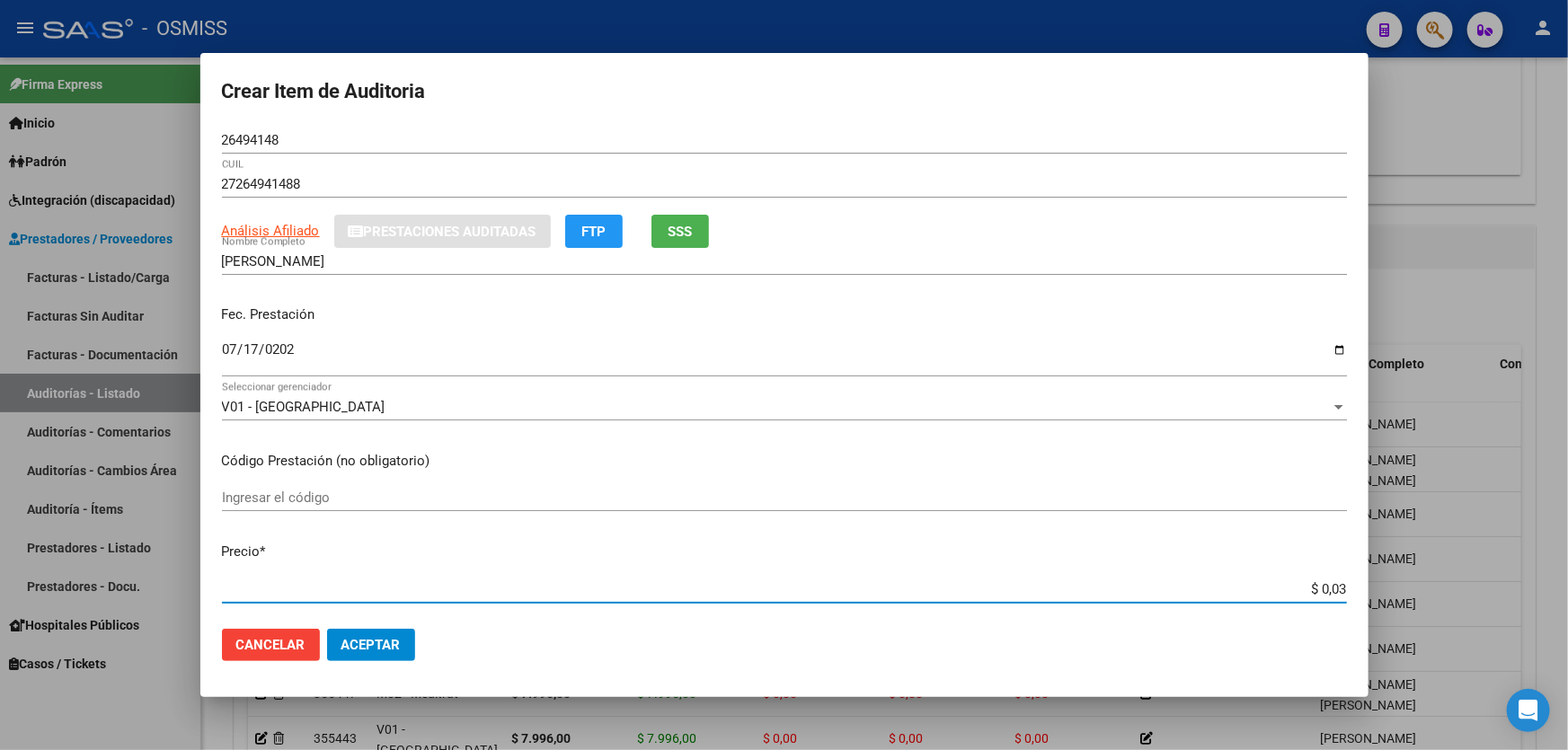
type input "$ 0,39"
type input "$ 3,99"
type input "$ 39,98"
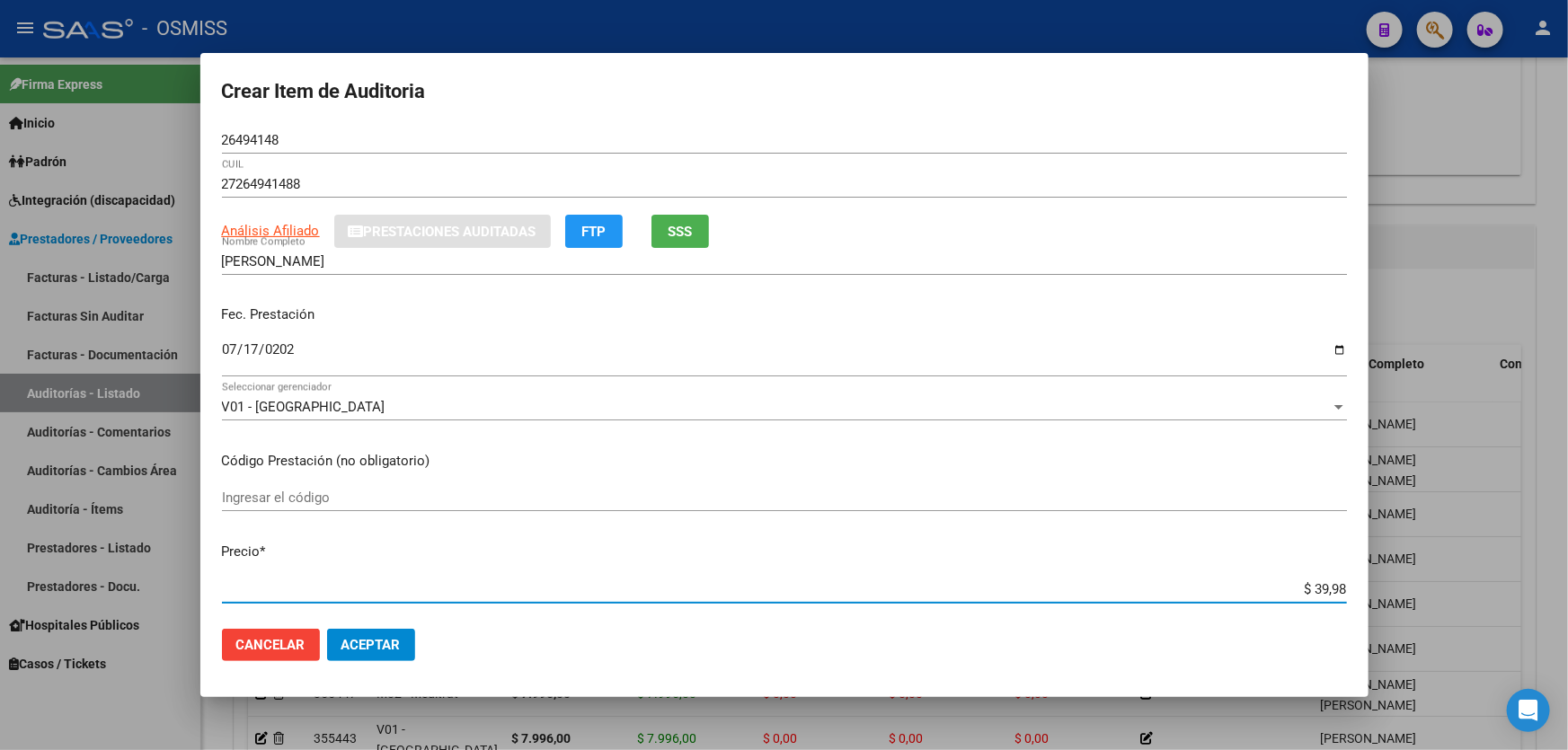
type input "$ 399,80"
type input "$ 3.998,00"
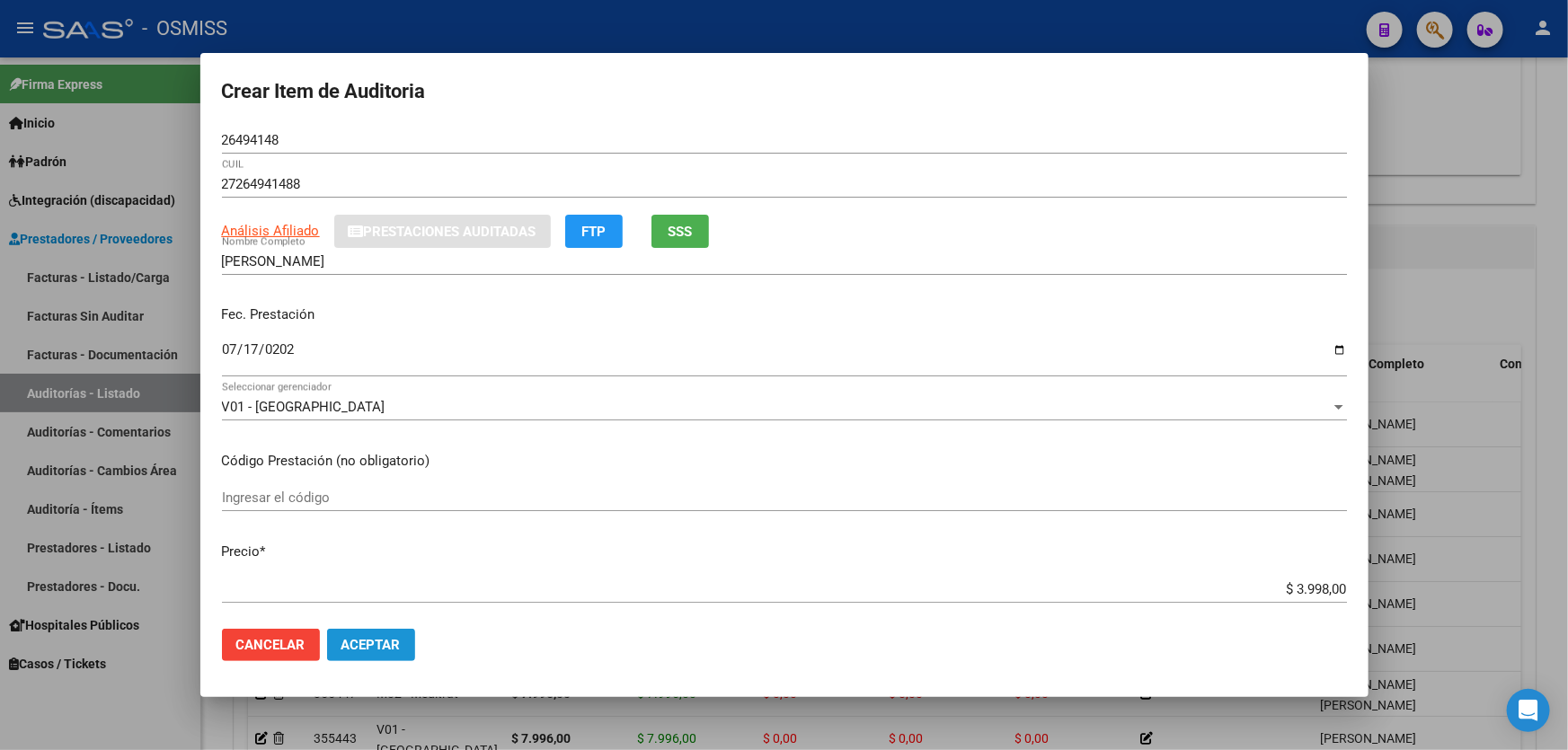
click at [357, 649] on span "Aceptar" at bounding box center [371, 645] width 60 height 16
